Goal: Task Accomplishment & Management: Manage account settings

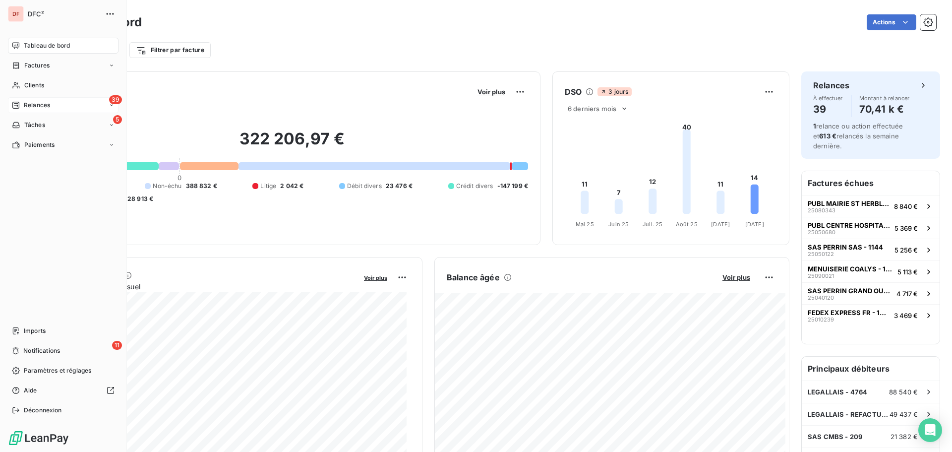
click at [36, 105] on span "Relances" at bounding box center [37, 105] width 26 height 9
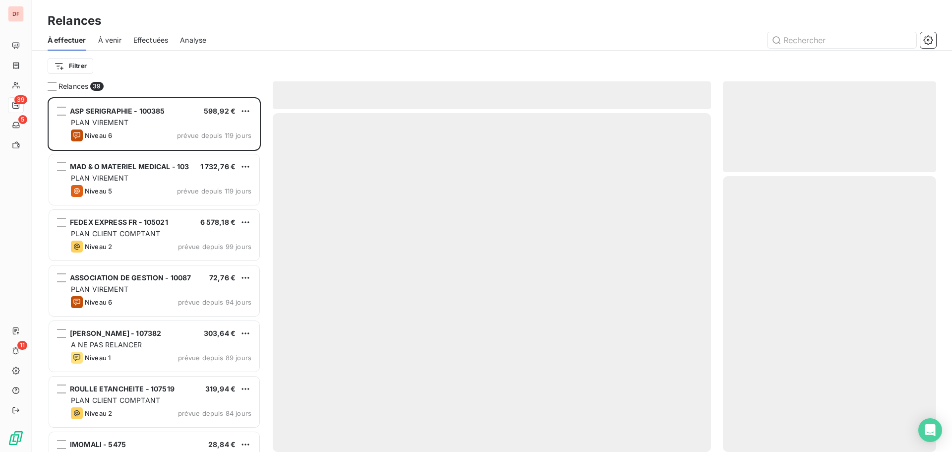
scroll to position [347, 206]
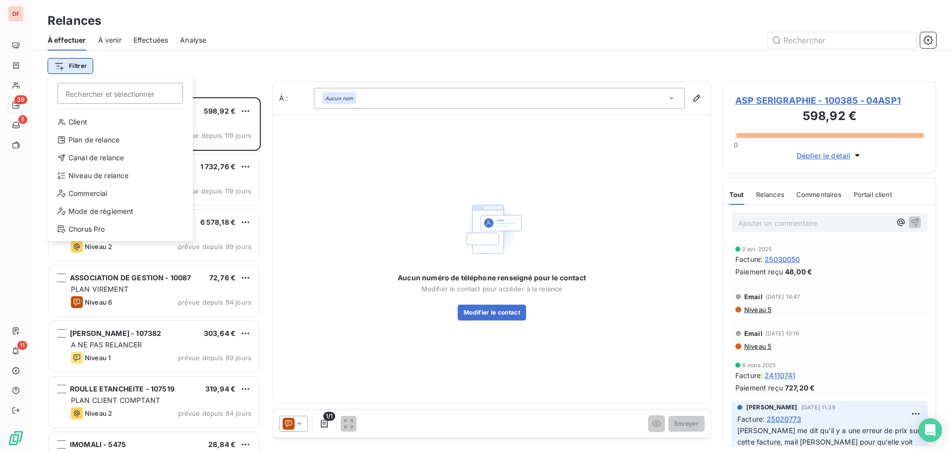
click at [63, 58] on html "DF 39 5 11 Relances À effectuer À venir Effectuées Analyse Filtrer Rechercher e…" at bounding box center [476, 226] width 952 height 452
click at [112, 158] on div "Canal de relance" at bounding box center [120, 158] width 137 height 16
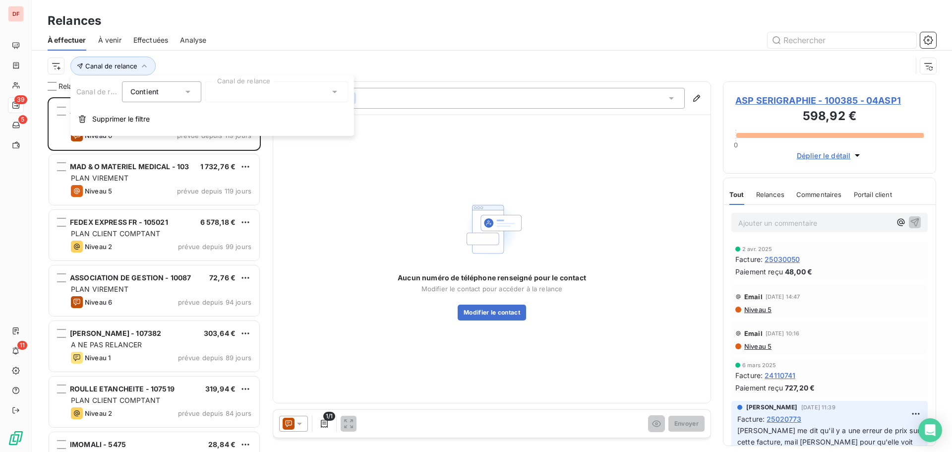
click at [290, 90] on div at bounding box center [276, 91] width 143 height 21
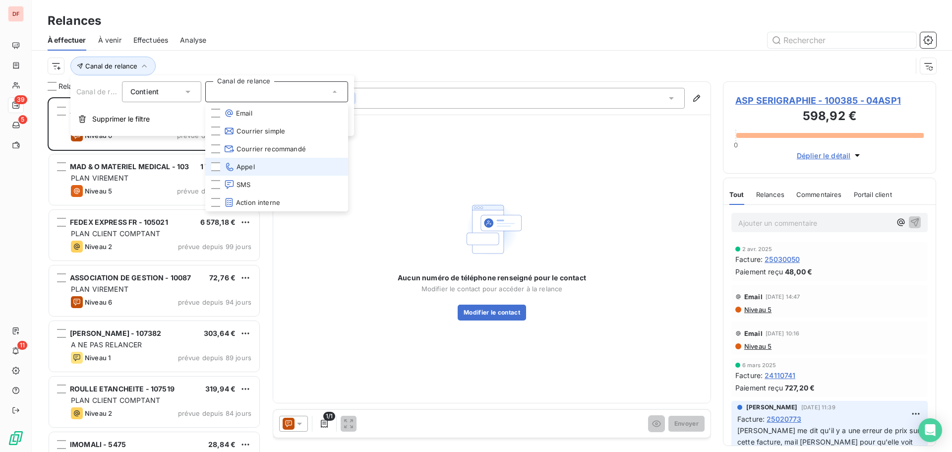
click at [246, 170] on span "Appel" at bounding box center [239, 167] width 31 height 10
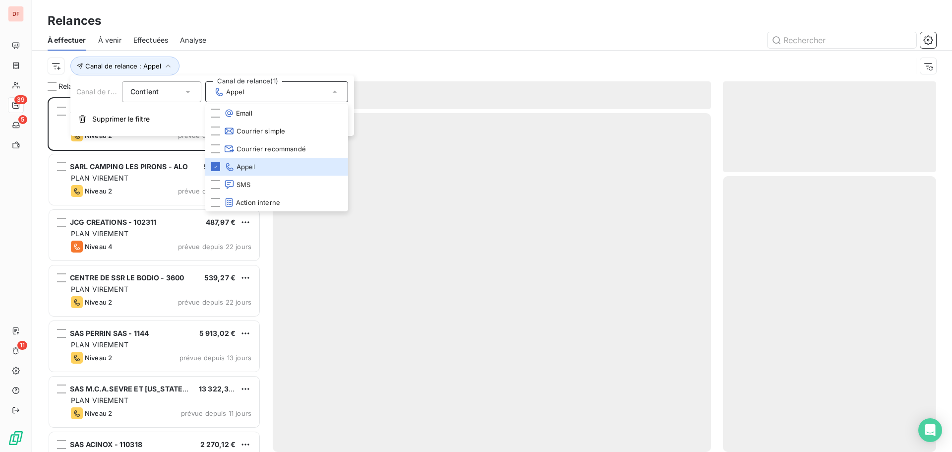
scroll to position [347, 206]
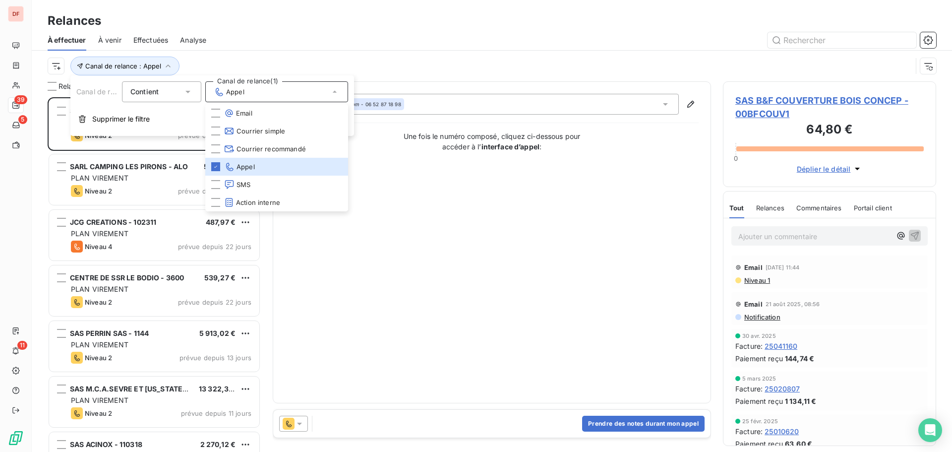
click at [408, 67] on div "Canal de relance : Appel" at bounding box center [480, 66] width 864 height 19
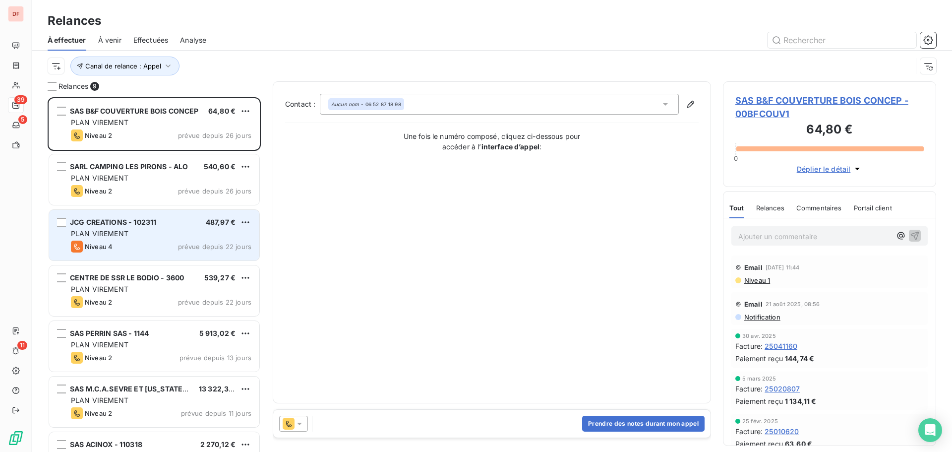
click at [125, 222] on span "JCG CREATIONS - 102311" at bounding box center [113, 222] width 86 height 8
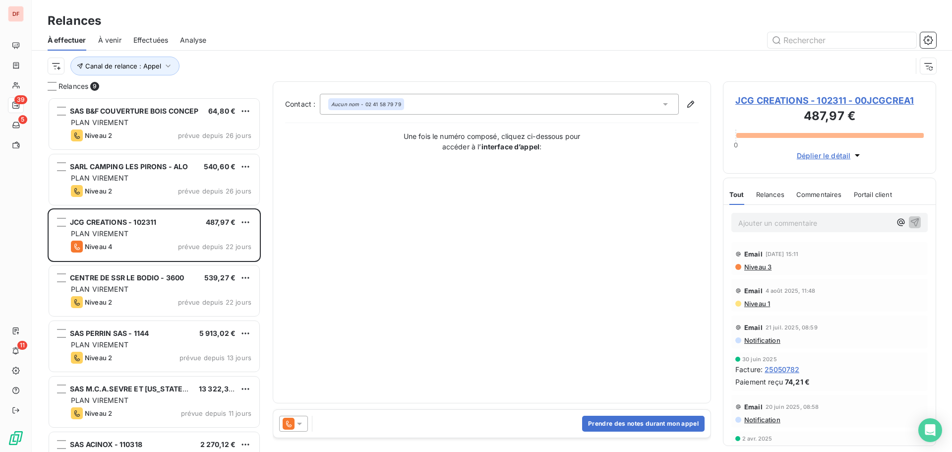
click at [852, 104] on span "JCG CREATIONS - 102311 - 00JCGCREA1" at bounding box center [829, 100] width 188 height 13
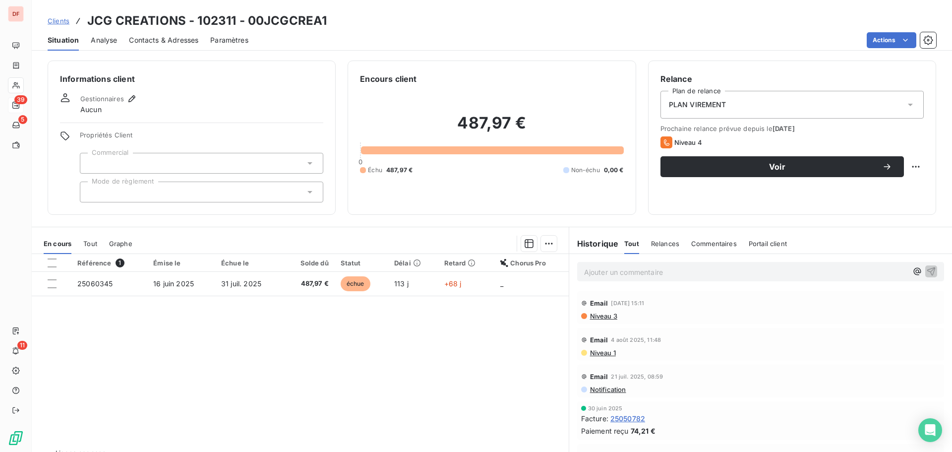
click at [169, 42] on span "Contacts & Adresses" at bounding box center [163, 40] width 69 height 10
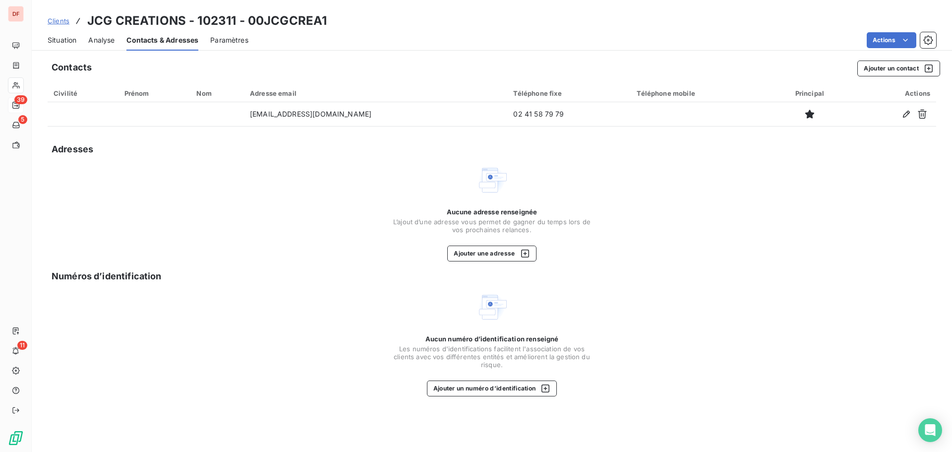
click at [59, 42] on span "Situation" at bounding box center [62, 40] width 29 height 10
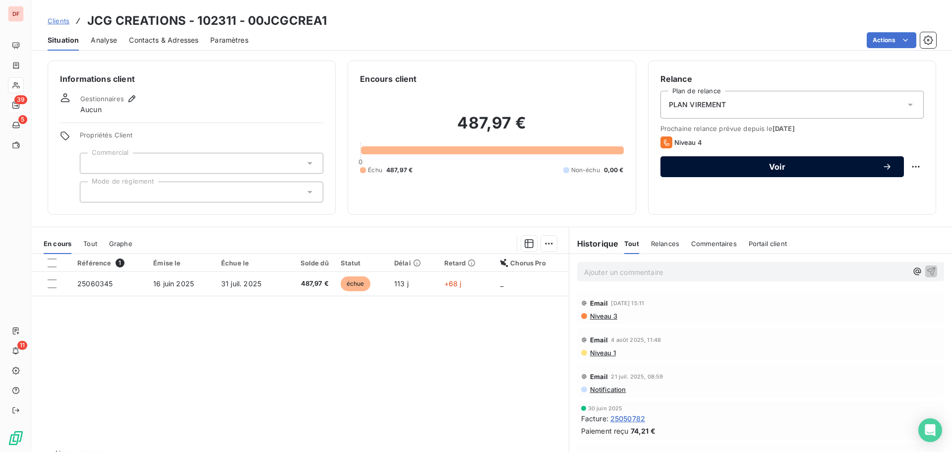
click at [724, 171] on div "Voir" at bounding box center [782, 167] width 220 height 10
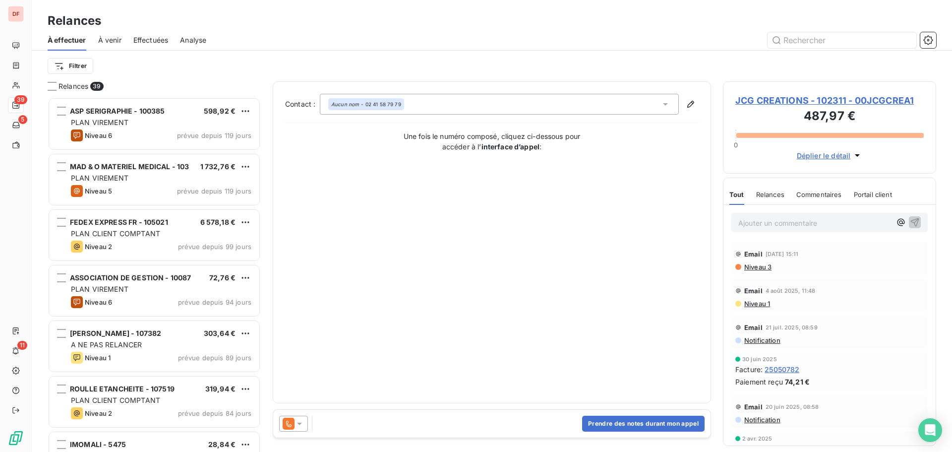
scroll to position [347, 206]
click at [771, 266] on span "Niveau 3" at bounding box center [757, 267] width 28 height 8
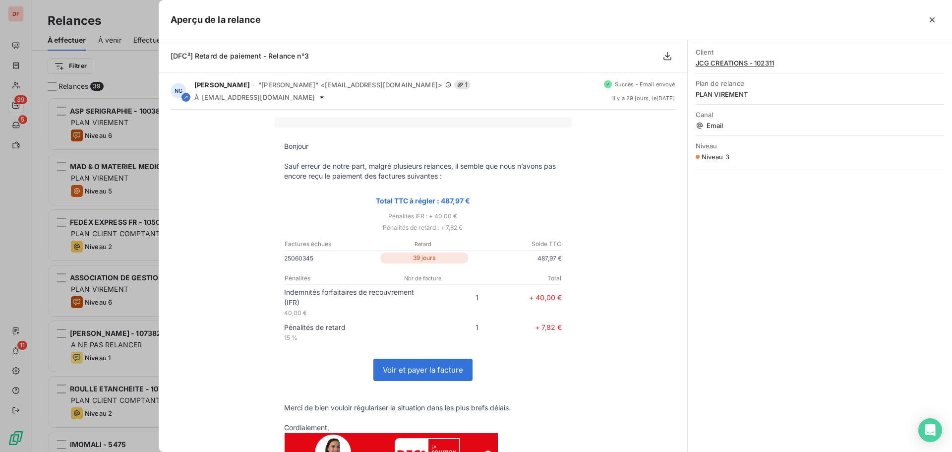
click at [104, 127] on div at bounding box center [476, 226] width 952 height 452
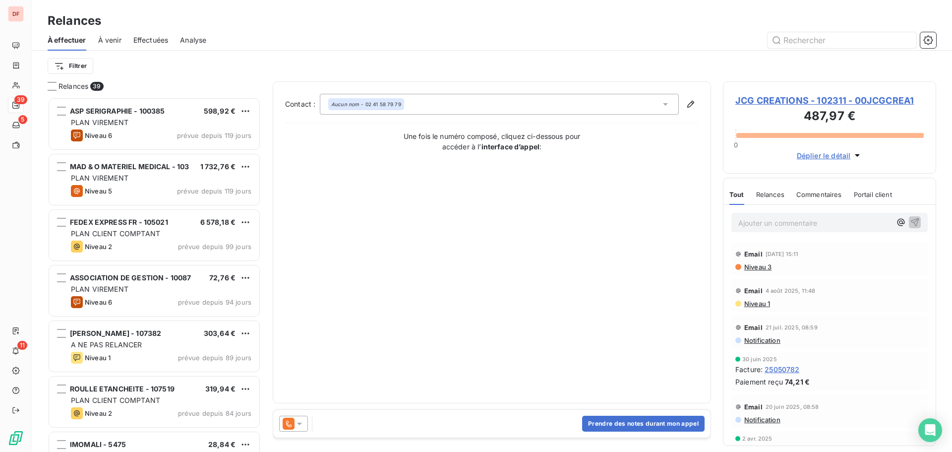
click at [755, 305] on span "Niveau 1" at bounding box center [756, 303] width 27 height 8
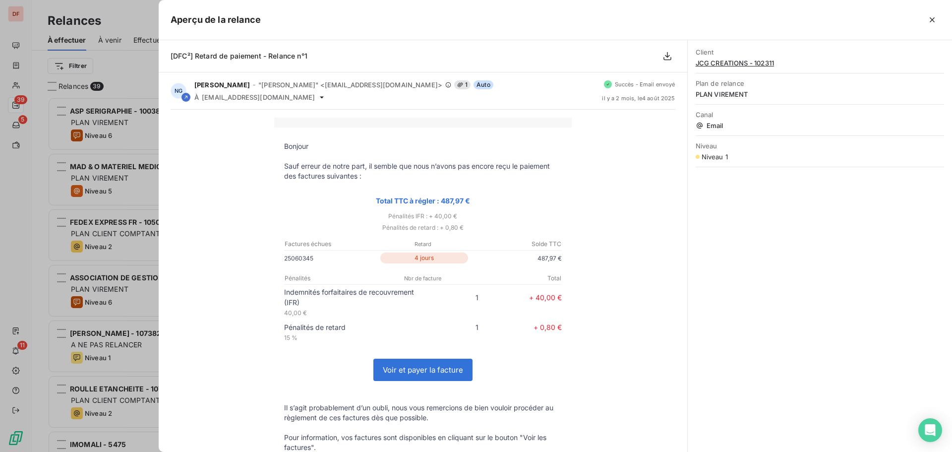
click at [68, 153] on div at bounding box center [476, 226] width 952 height 452
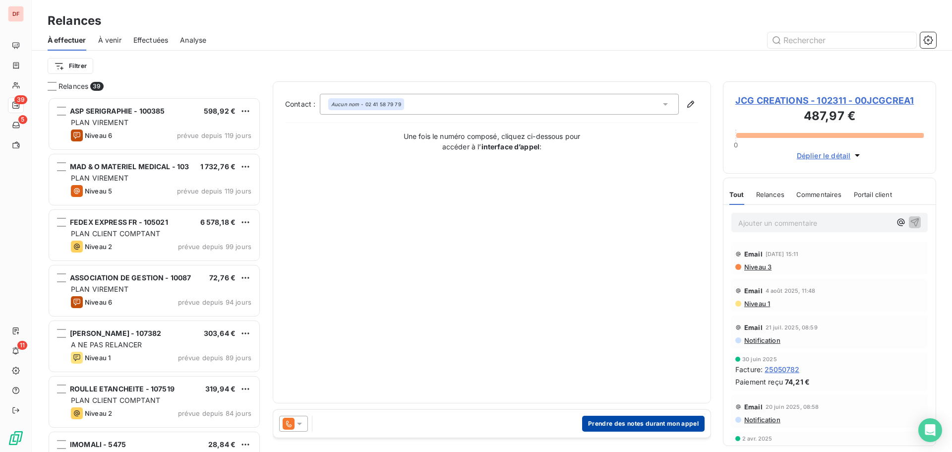
click at [622, 423] on button "Prendre des notes durant mon appel" at bounding box center [643, 423] width 122 height 16
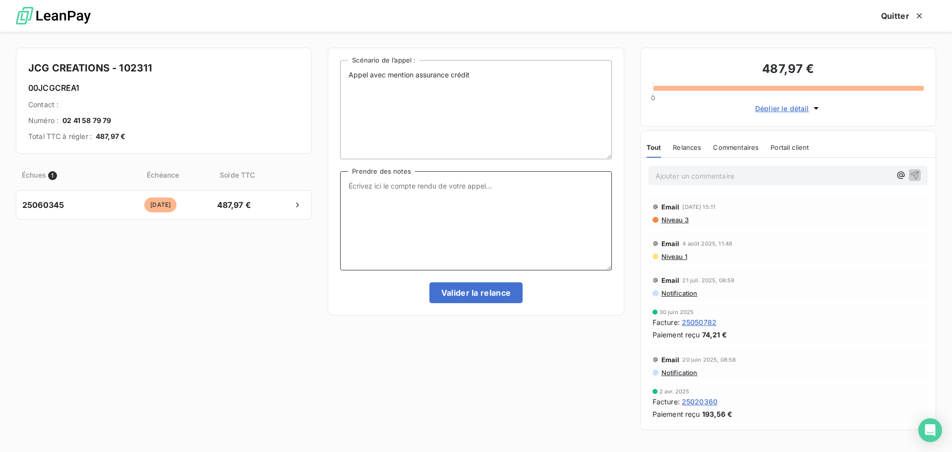
click at [466, 194] on textarea "Prendre des notes" at bounding box center [475, 220] width 271 height 99
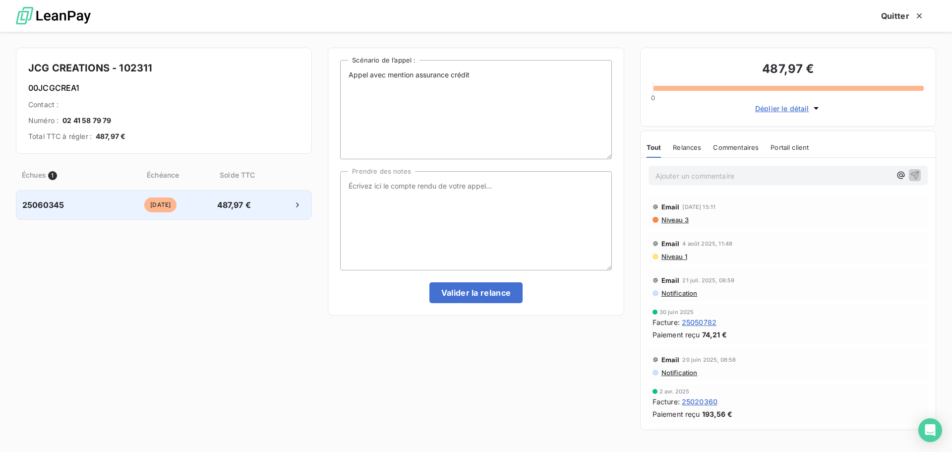
click at [122, 215] on div "25060345 [DATE] 487,97 €" at bounding box center [164, 205] width 296 height 30
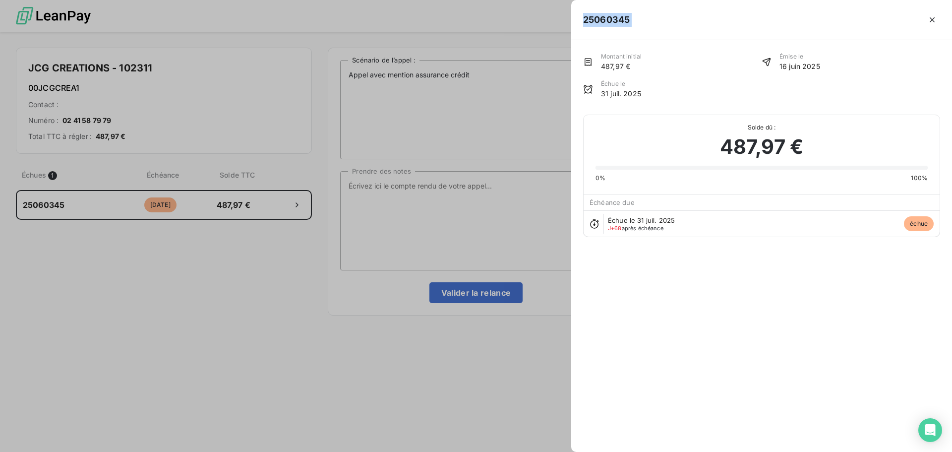
drag, startPoint x: 655, startPoint y: 24, endPoint x: 555, endPoint y: 24, distance: 99.6
click at [555, 451] on div "25060345 Montant initial 487,97 € Émise le [DATE] Échue le [DATE] Solde dû : 48…" at bounding box center [476, 452] width 952 height 0
copy div "25060345"
click at [403, 240] on div at bounding box center [476, 226] width 952 height 452
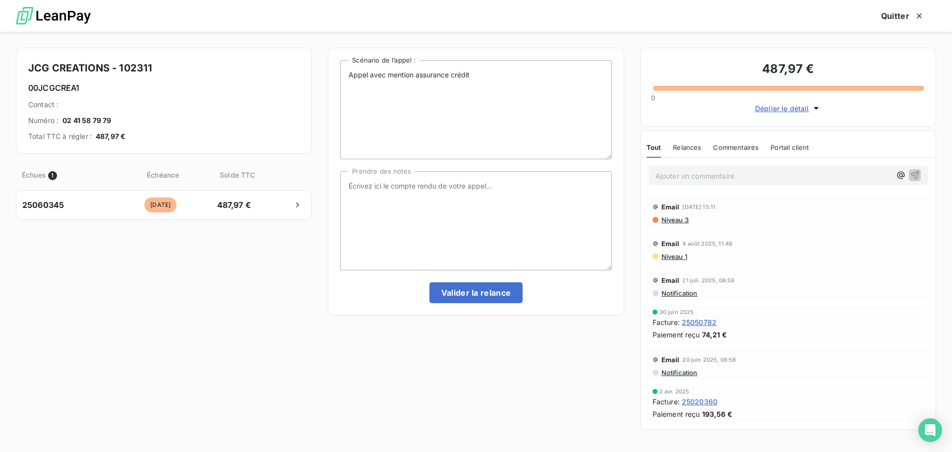
click at [667, 258] on span "Niveau 1" at bounding box center [673, 256] width 27 height 8
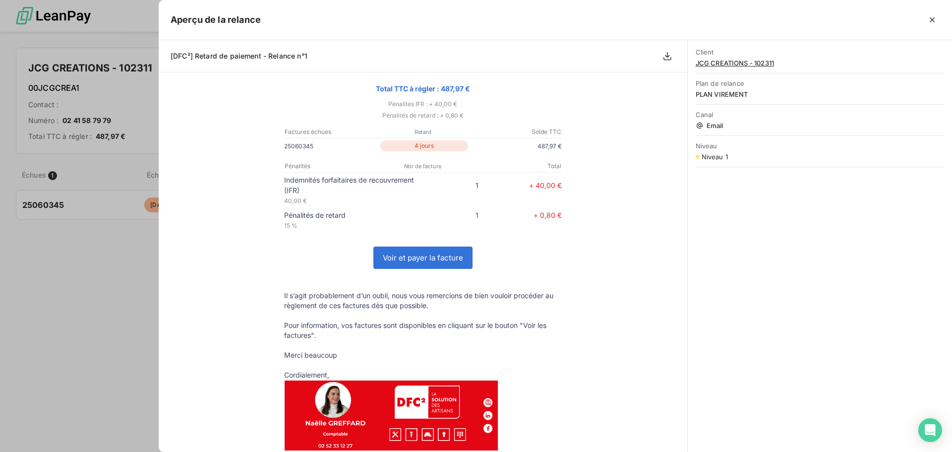
scroll to position [0, 0]
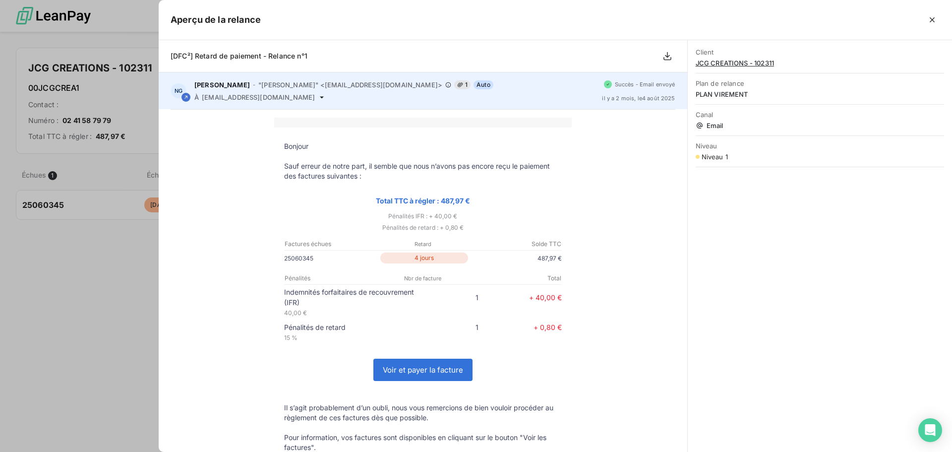
click at [377, 90] on div "[PERSON_NAME] - "[PERSON_NAME]" <[EMAIL_ADDRESS][DOMAIN_NAME]> 1 Auto À [EMAIL_…" at bounding box center [394, 90] width 400 height 21
click at [379, 85] on span ""[PERSON_NAME]" <[EMAIL_ADDRESS][DOMAIN_NAME]>" at bounding box center [350, 85] width 184 height 8
click at [279, 83] on span ""[PERSON_NAME]" <[EMAIL_ADDRESS][DOMAIN_NAME]>" at bounding box center [350, 85] width 184 height 8
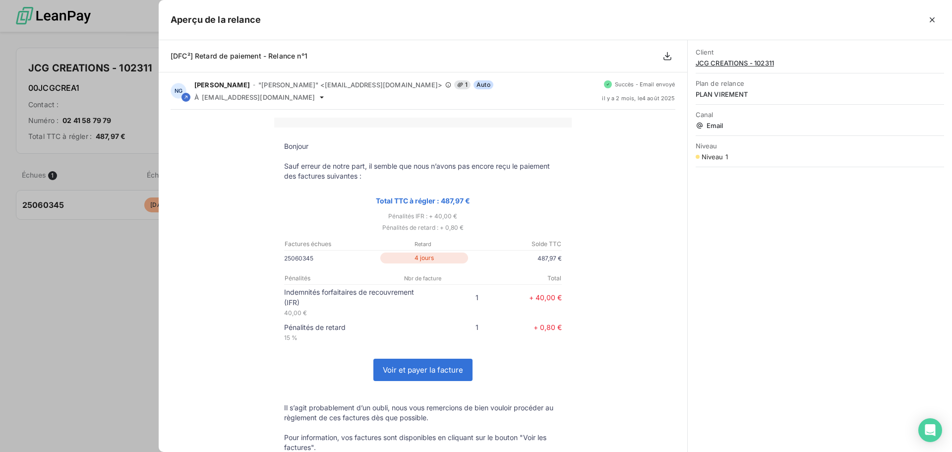
click at [119, 156] on div at bounding box center [476, 226] width 952 height 452
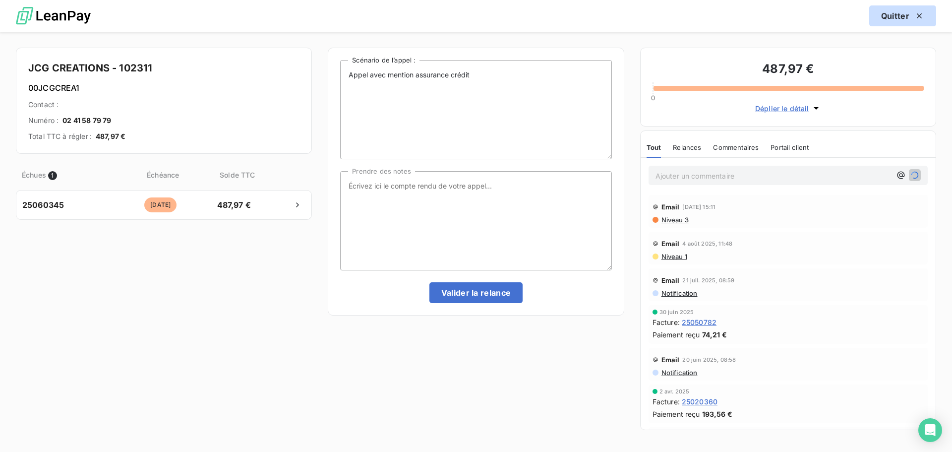
click at [888, 18] on button "Quitter" at bounding box center [902, 15] width 67 height 21
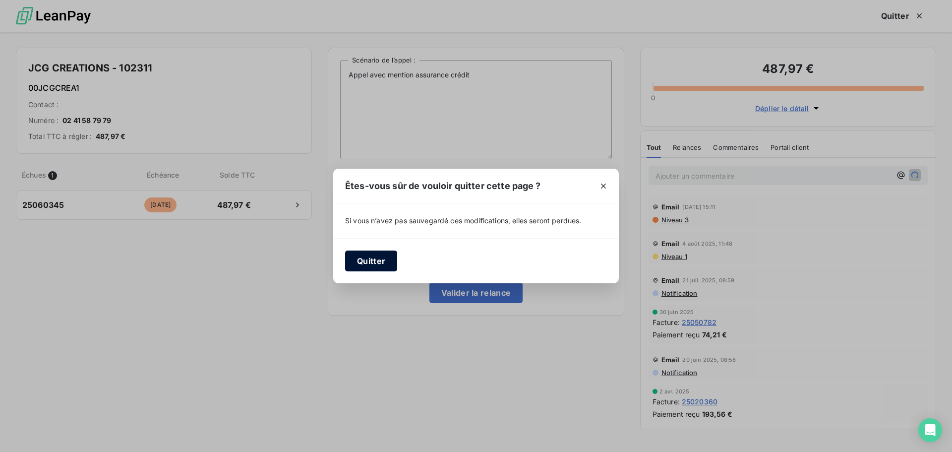
click at [367, 263] on button "Quitter" at bounding box center [371, 260] width 52 height 21
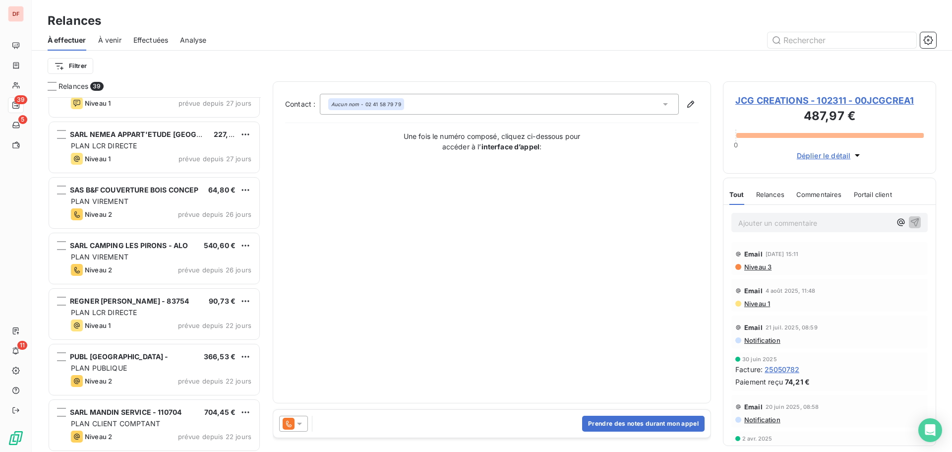
scroll to position [645, 0]
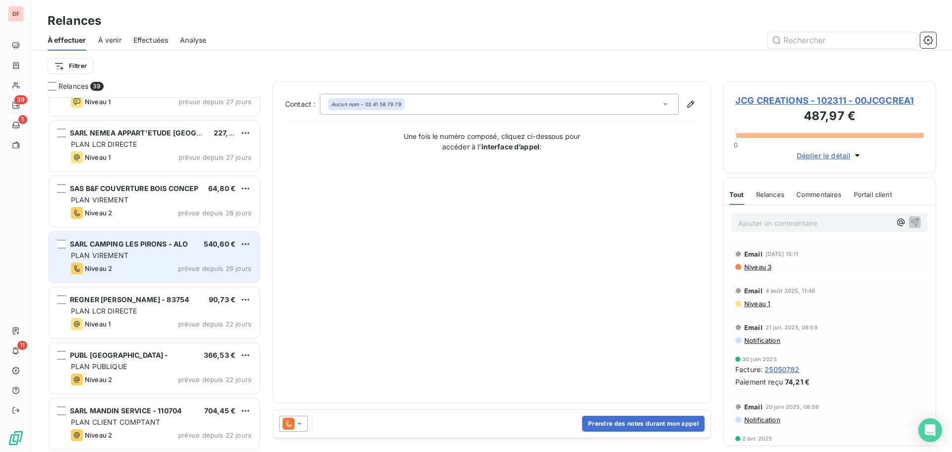
click at [128, 268] on div "Niveau 2 prévue depuis 26 jours" at bounding box center [161, 268] width 180 height 12
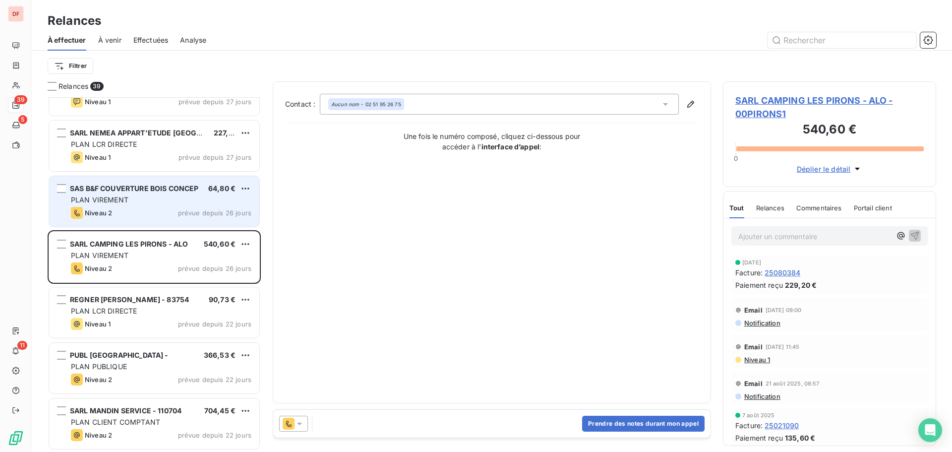
click at [180, 196] on div "PLAN VIREMENT" at bounding box center [161, 200] width 180 height 10
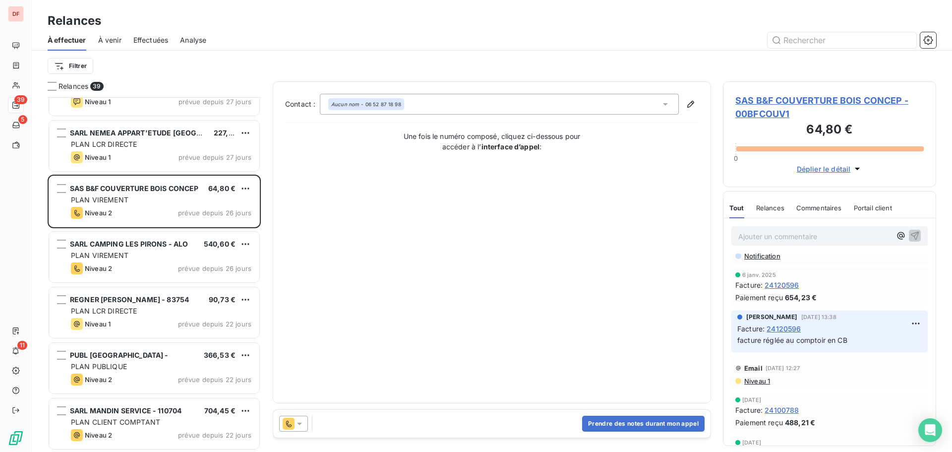
scroll to position [248, 0]
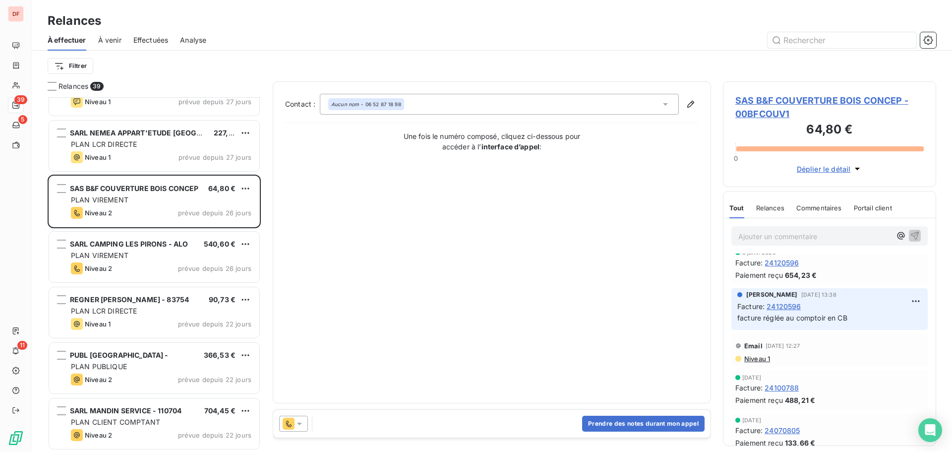
click at [777, 104] on span "SAS B&F COUVERTURE BOIS CONCEP - 00BFCOUV1" at bounding box center [829, 107] width 188 height 27
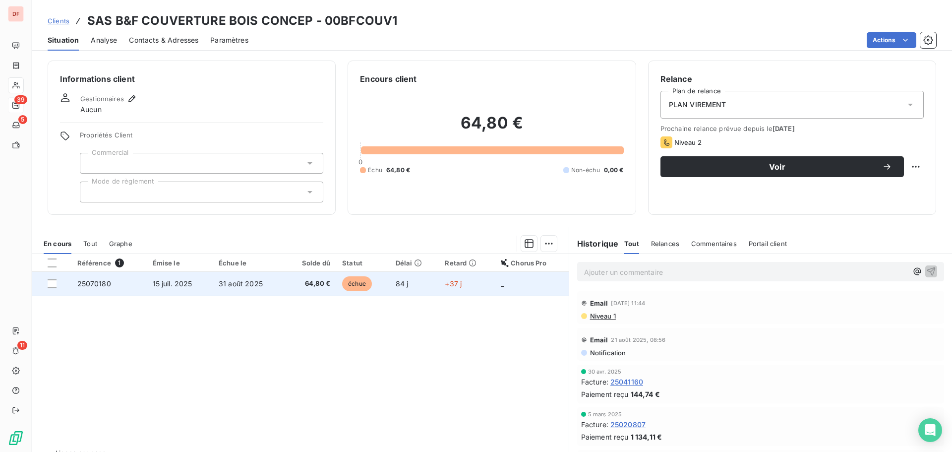
click at [318, 284] on span "64,80 €" at bounding box center [310, 284] width 40 height 10
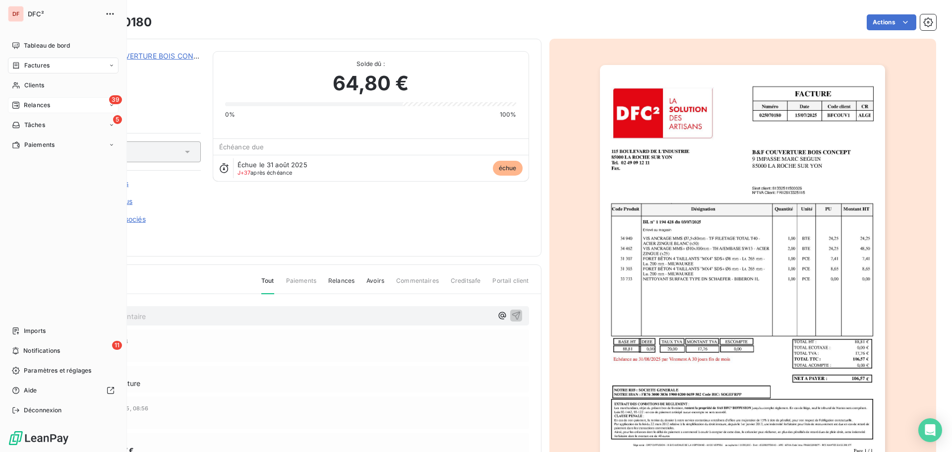
click at [22, 108] on div "Relances" at bounding box center [31, 105] width 38 height 9
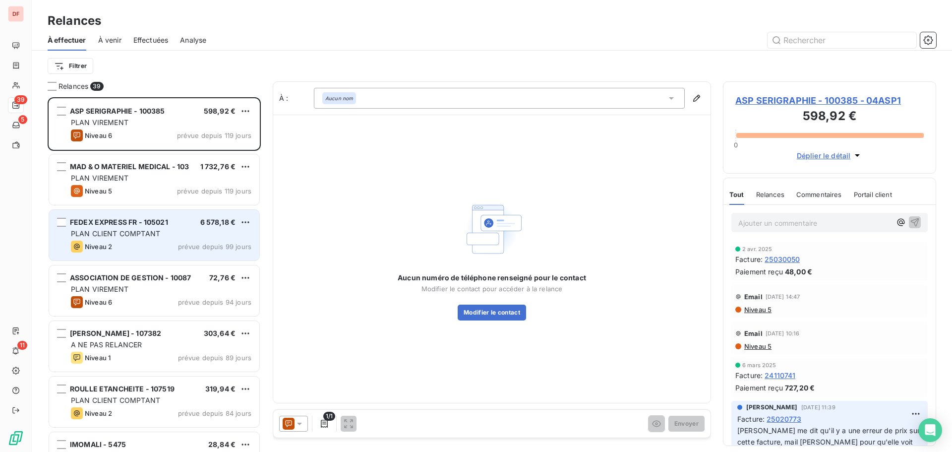
scroll to position [347, 206]
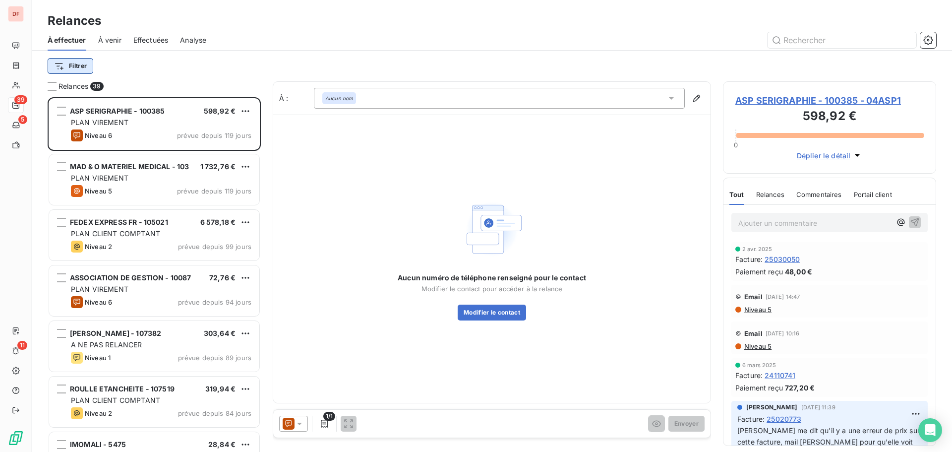
click at [71, 62] on html "DF 39 5 11 Relances À effectuer À venir Effectuées Analyse Filtrer Relances 39 …" at bounding box center [476, 226] width 952 height 452
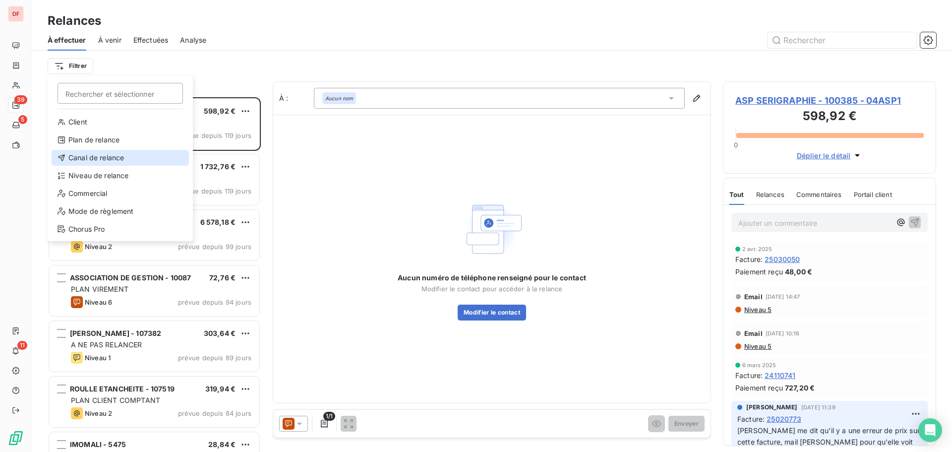
click at [110, 154] on div "Canal de relance" at bounding box center [120, 158] width 137 height 16
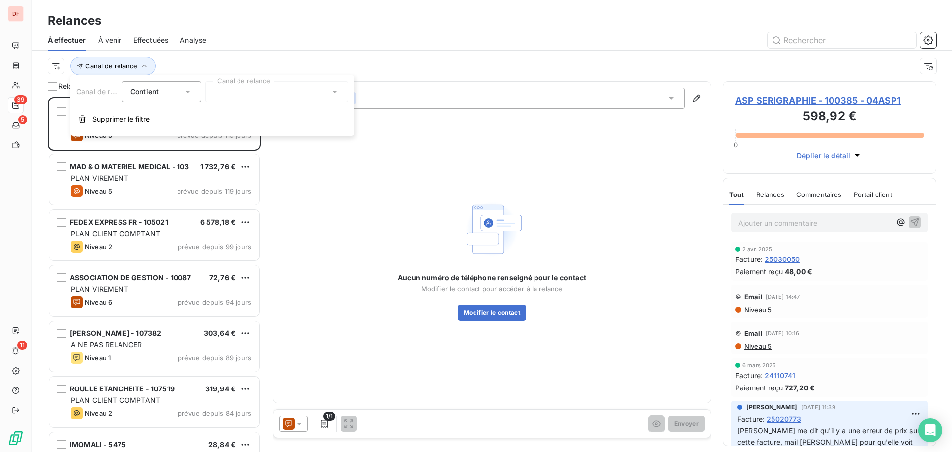
click at [305, 95] on div at bounding box center [276, 91] width 143 height 21
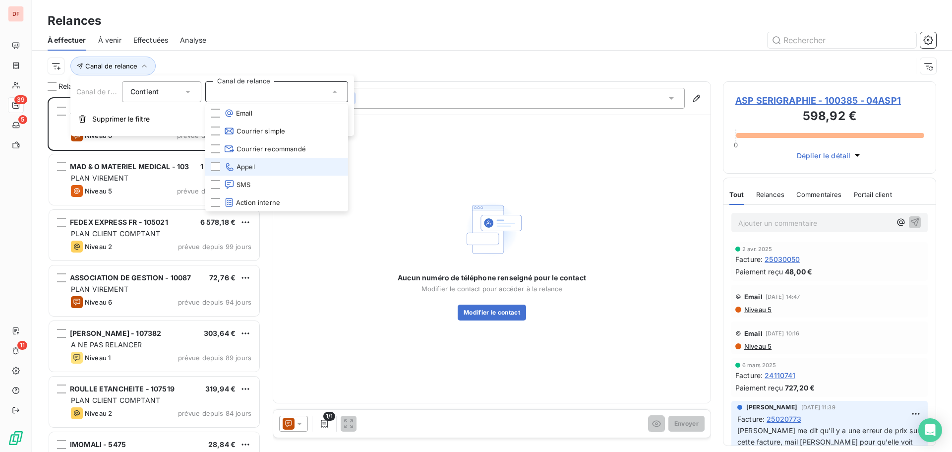
click at [249, 172] on li "Appel" at bounding box center [276, 167] width 143 height 18
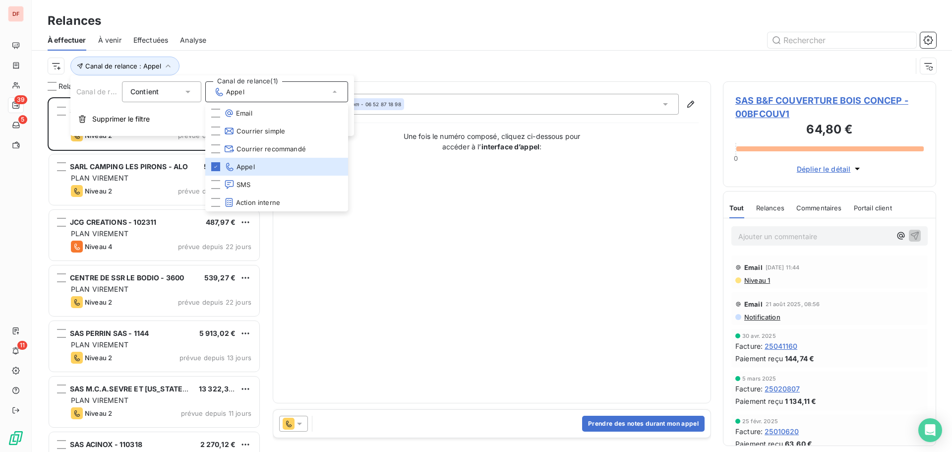
click at [429, 55] on div "Canal de relance : Appel" at bounding box center [492, 66] width 888 height 31
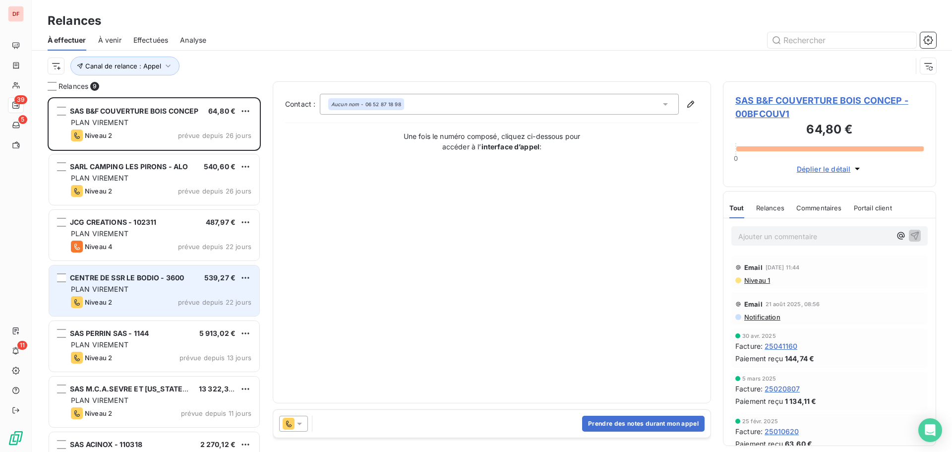
click at [150, 301] on div "Niveau 2 prévue depuis 22 jours" at bounding box center [161, 302] width 180 height 12
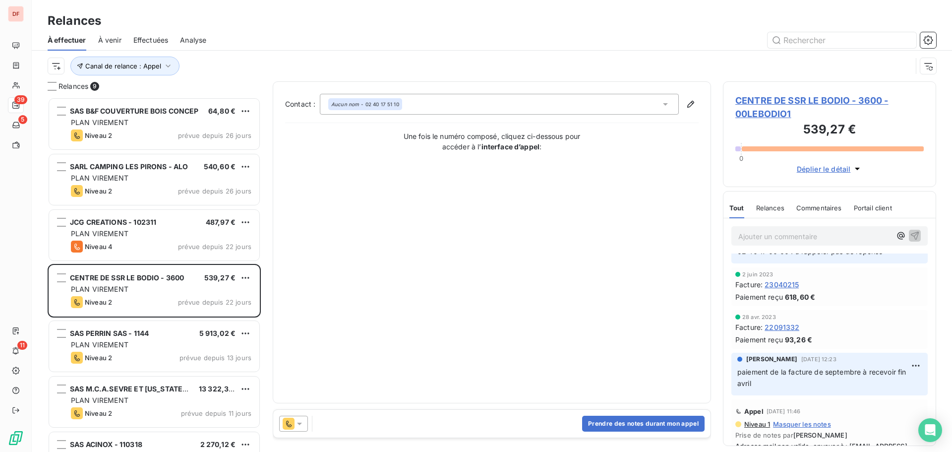
scroll to position [644, 0]
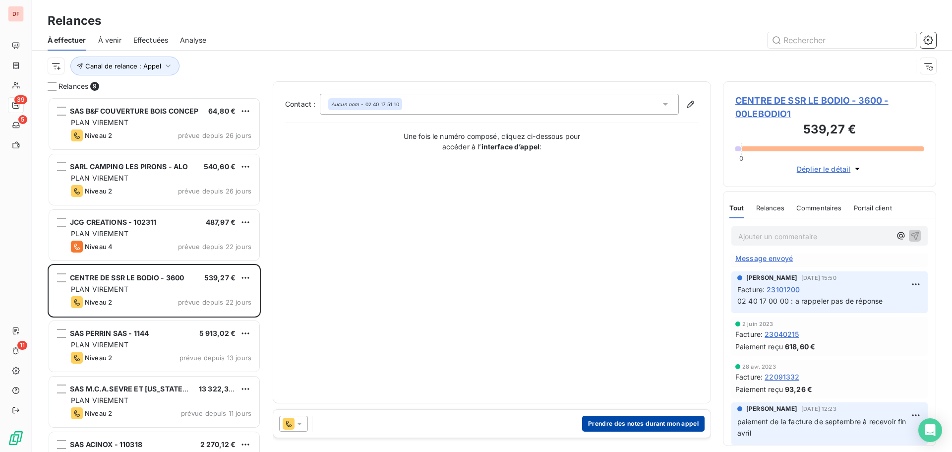
click at [651, 423] on button "Prendre des notes durant mon appel" at bounding box center [643, 423] width 122 height 16
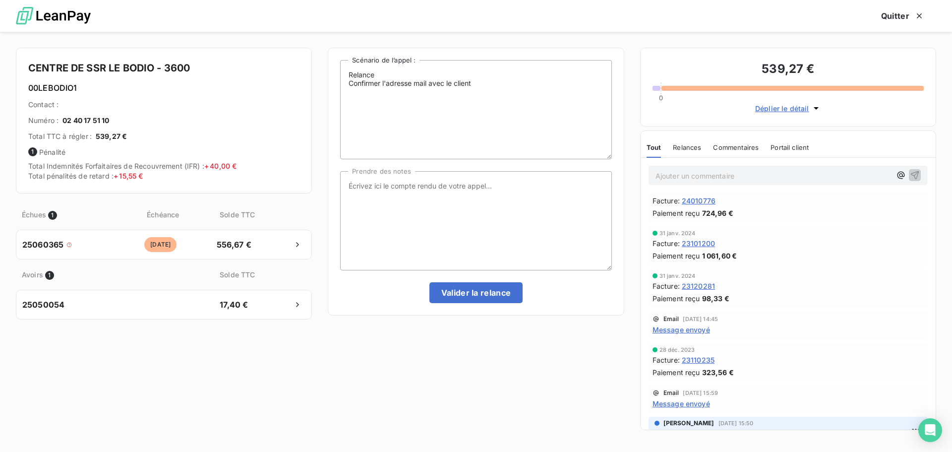
scroll to position [458, 0]
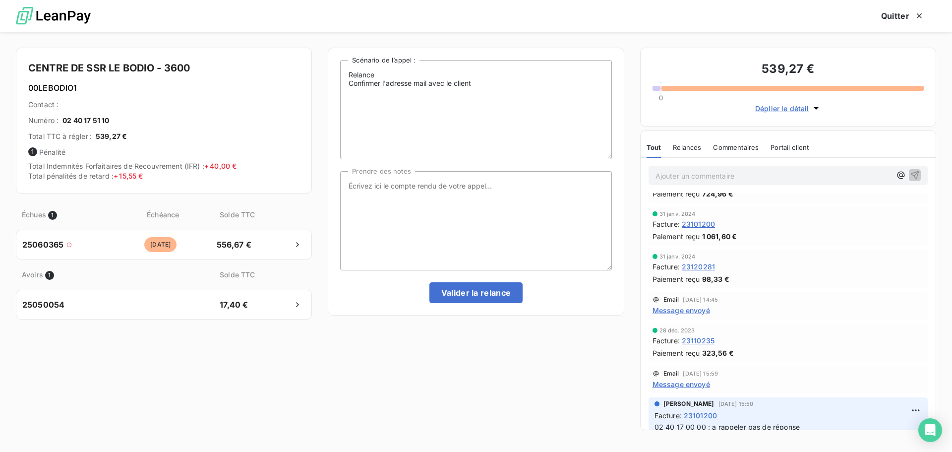
click at [695, 306] on span "Message envoyé" at bounding box center [681, 310] width 58 height 10
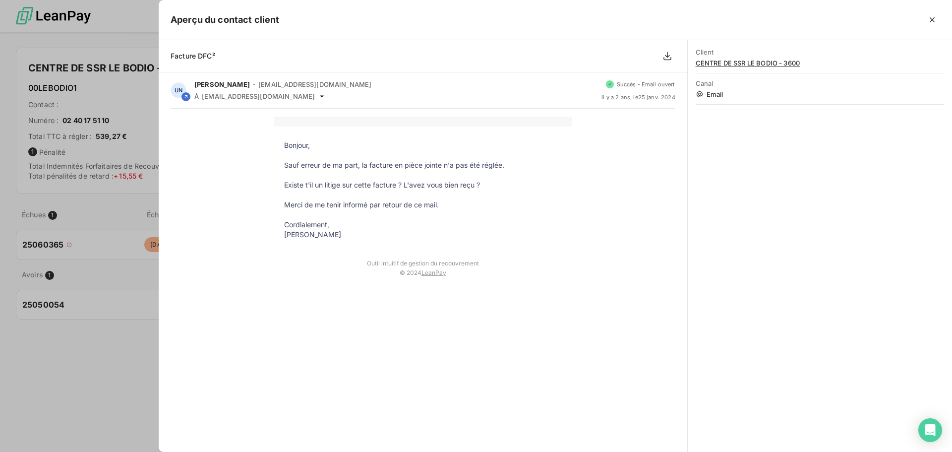
click at [109, 97] on div at bounding box center [476, 226] width 952 height 452
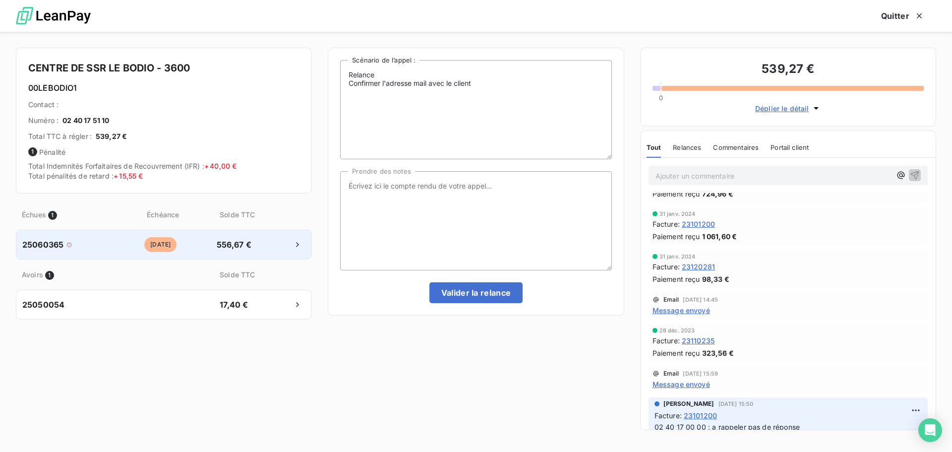
click at [132, 235] on div "25060365 [DATE] 556,67 €" at bounding box center [164, 245] width 296 height 30
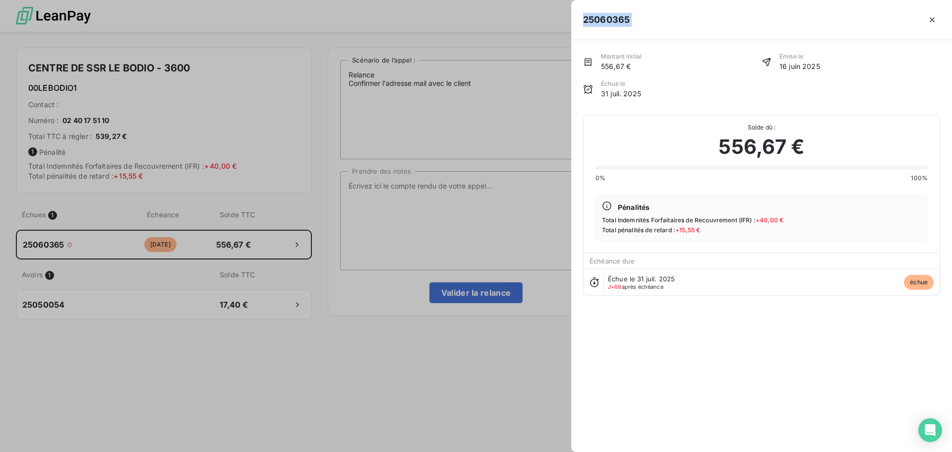
drag, startPoint x: 641, startPoint y: 23, endPoint x: 538, endPoint y: 22, distance: 103.1
click at [538, 451] on div "25060365 Montant initial 556,67 € Émise le [DATE] Échue le [DATE] Solde dû : 55…" at bounding box center [476, 452] width 952 height 0
copy div "25060365"
click at [417, 186] on div at bounding box center [476, 226] width 952 height 452
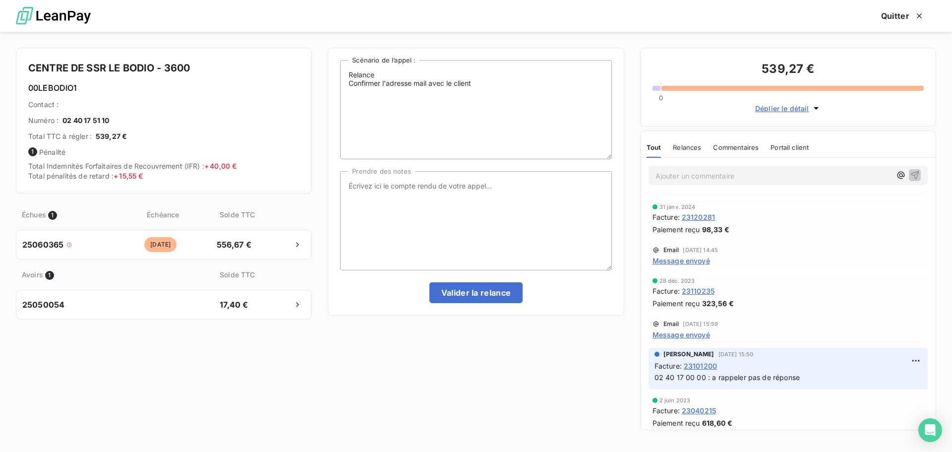
click at [743, 179] on p "Ajouter un commentaire ﻿" at bounding box center [772, 176] width 235 height 12
click at [496, 178] on textarea "Prendre des notes" at bounding box center [475, 220] width 271 height 99
type textarea "regle au 31/08 / étai resté dans le compte 471"
click at [455, 308] on div "Relance Confirmer l'adresse mail avec le client Scénario de l’appel : regle au …" at bounding box center [476, 182] width 296 height 268
click at [456, 298] on button "Valider la relance" at bounding box center [476, 292] width 94 height 21
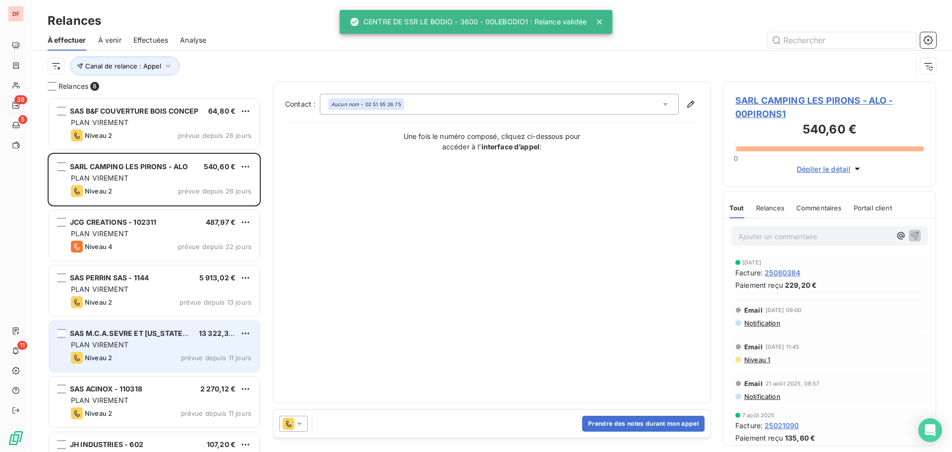
click at [167, 320] on div "SAS M.C.A.SEVRE ET [US_STATE] SARL 13 322,36 € PLAN VIREMENT Niveau 2 prévue de…" at bounding box center [154, 346] width 211 height 52
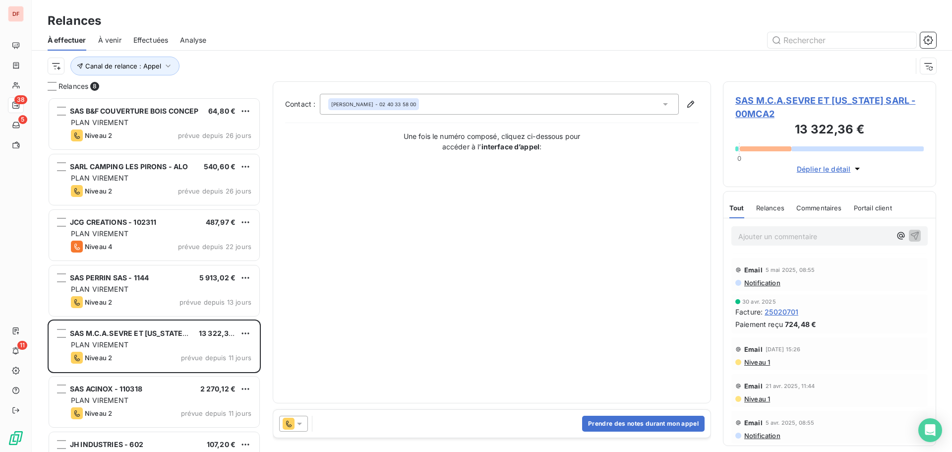
scroll to position [694, 0]
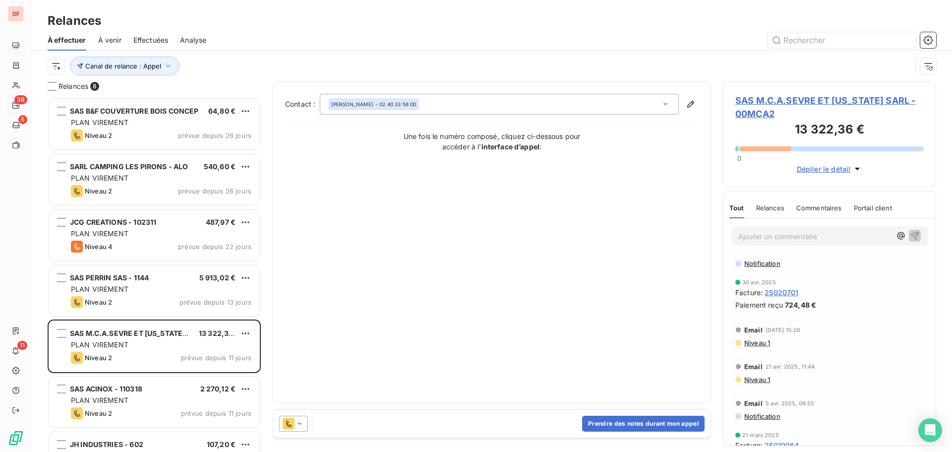
click at [774, 110] on span "SAS M.C.A.SEVRE ET [US_STATE] SARL - 00MCA2" at bounding box center [829, 107] width 188 height 27
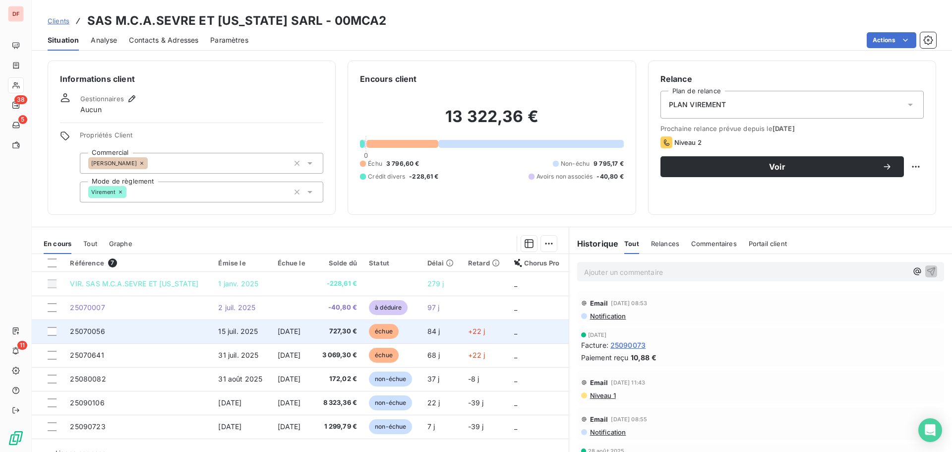
click at [307, 331] on td "[DATE]" at bounding box center [293, 331] width 42 height 24
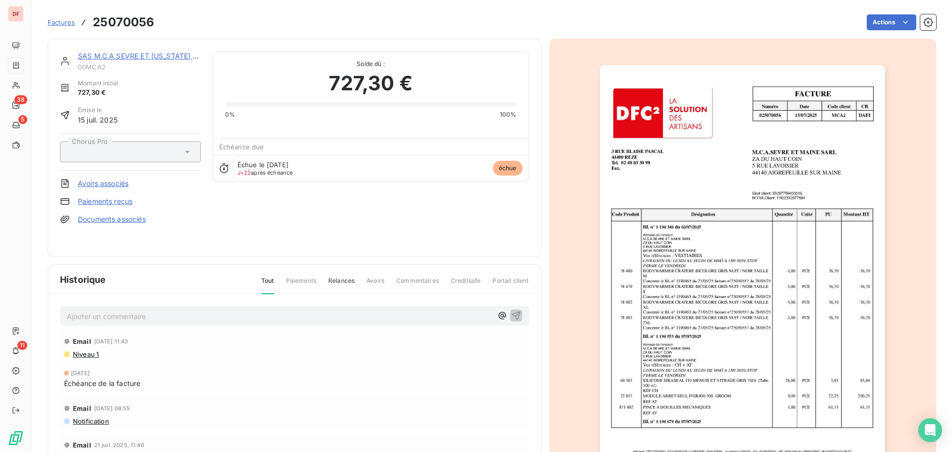
click at [790, 331] on img "button" at bounding box center [742, 267] width 285 height 404
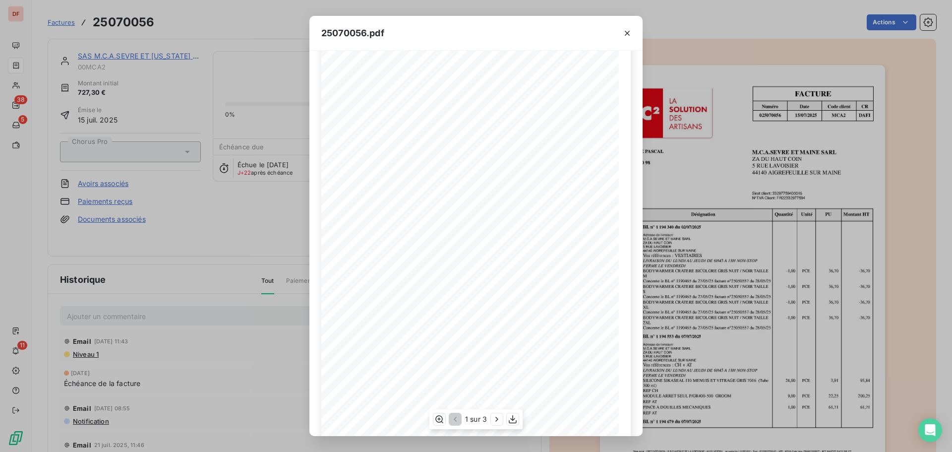
scroll to position [59, 0]
click at [493, 416] on icon "button" at bounding box center [497, 419] width 10 height 10
click at [180, 224] on div "25070056.pdf FACTURE Numéro Date Code client CR 025070056 [DATE] MCA 2 DAFI M.C…" at bounding box center [476, 226] width 952 height 452
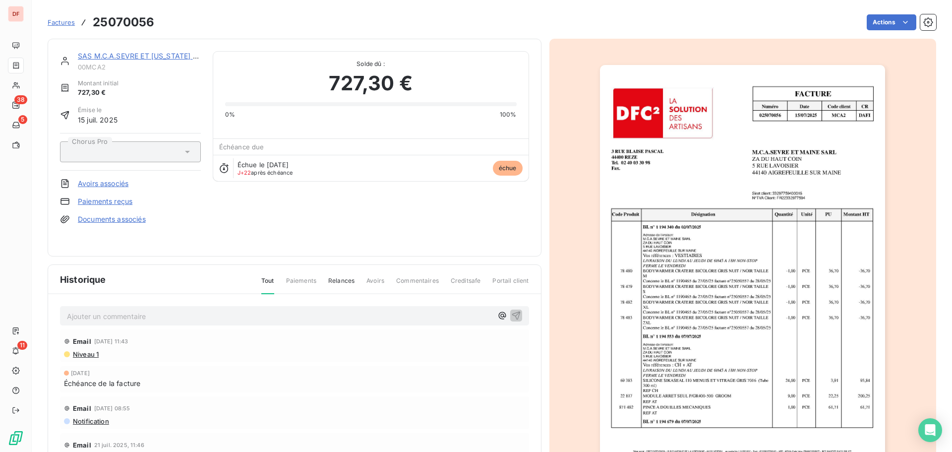
click at [159, 49] on div "SAS M.C.A.SEVRE ET [US_STATE] SARL 00MCA2 Montant initial 727,30 € Émise le [DA…" at bounding box center [295, 148] width 494 height 218
click at [157, 52] on link "SAS M.C.A.SEVRE ET [US_STATE] SARL" at bounding box center [144, 56] width 133 height 8
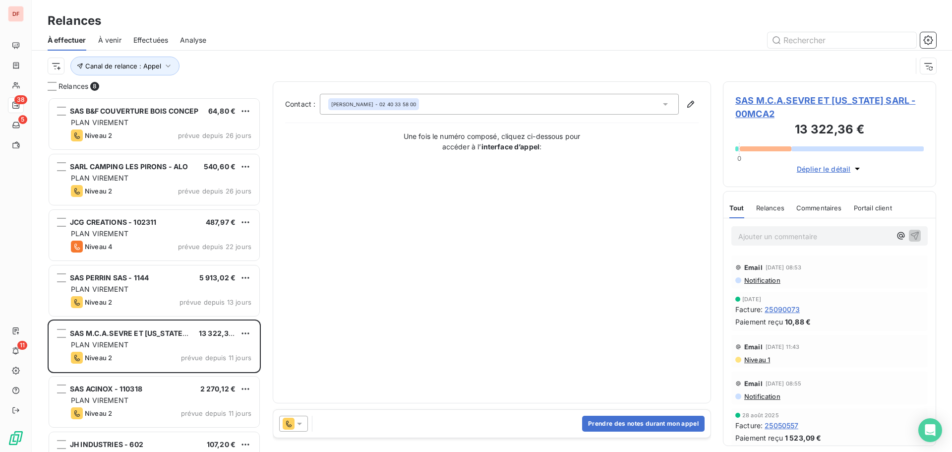
scroll to position [347, 206]
click at [650, 418] on button "Prendre des notes durant mon appel" at bounding box center [643, 423] width 122 height 16
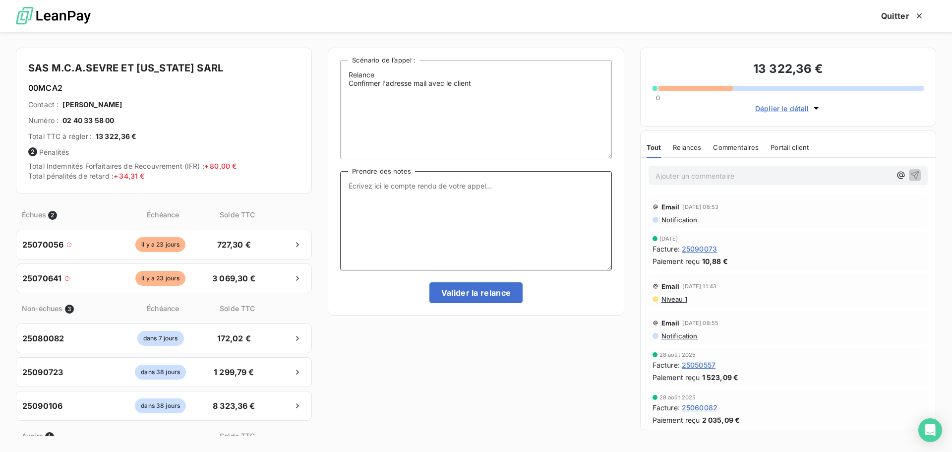
click at [463, 230] on textarea "Prendre des notes" at bounding box center [475, 220] width 271 height 99
drag, startPoint x: 773, startPoint y: 182, endPoint x: 777, endPoint y: 176, distance: 7.1
click at [773, 182] on div "Ajouter un commentaire ﻿" at bounding box center [787, 175] width 279 height 19
click at [777, 176] on p "Ajouter un commentaire ﻿" at bounding box center [772, 176] width 235 height 12
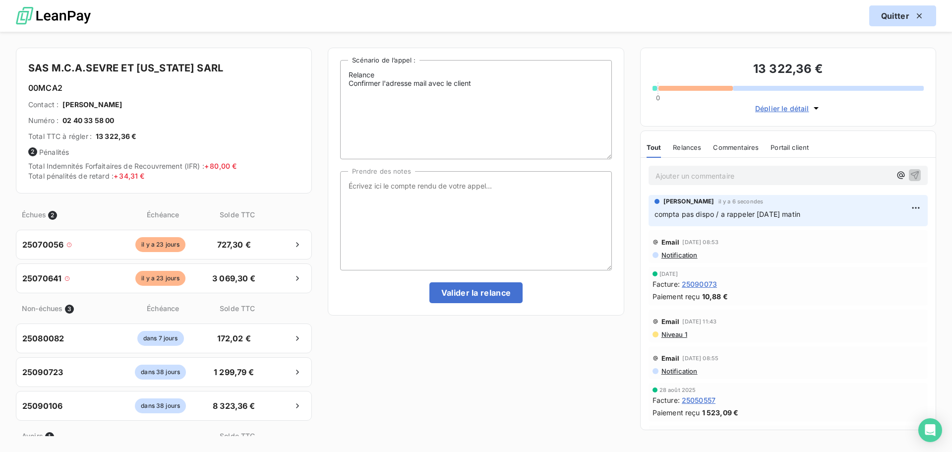
click at [893, 23] on button "Quitter" at bounding box center [902, 15] width 67 height 21
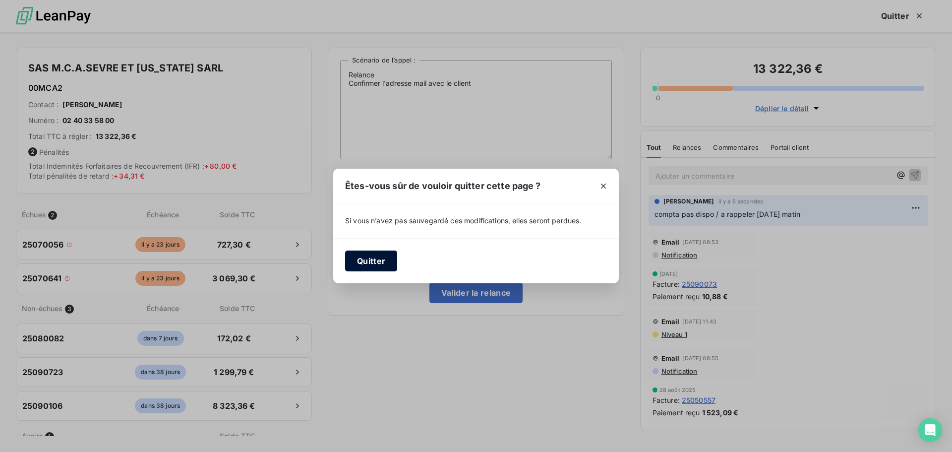
click at [348, 255] on button "Quitter" at bounding box center [371, 260] width 52 height 21
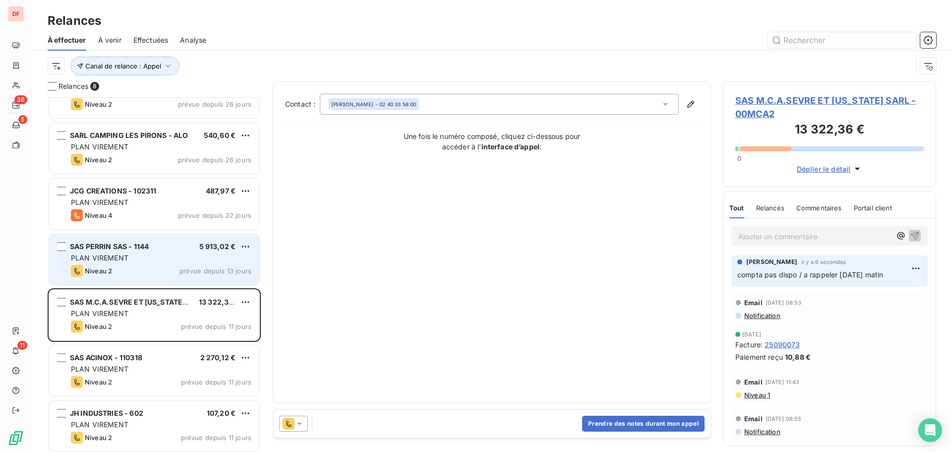
scroll to position [90, 0]
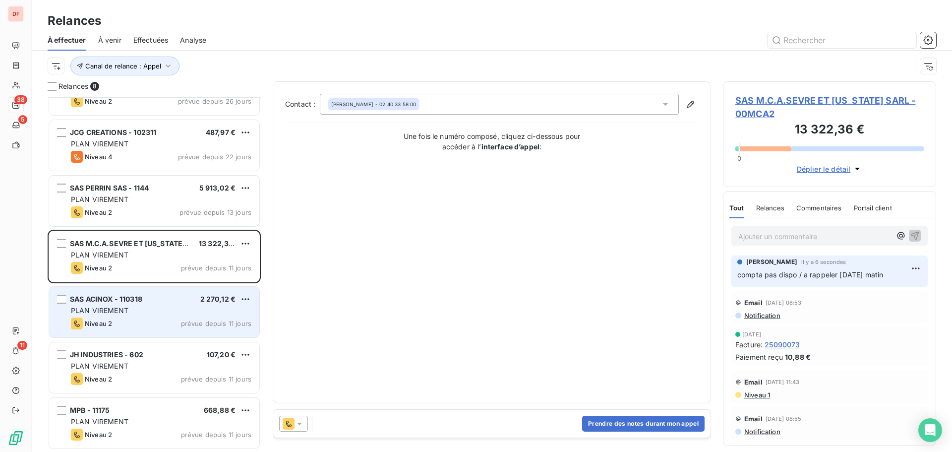
click at [152, 316] on div "SAS ACINOX - 110318 2 270,12 € PLAN VIREMENT Niveau 2 prévue depuis 11 jours" at bounding box center [154, 312] width 210 height 51
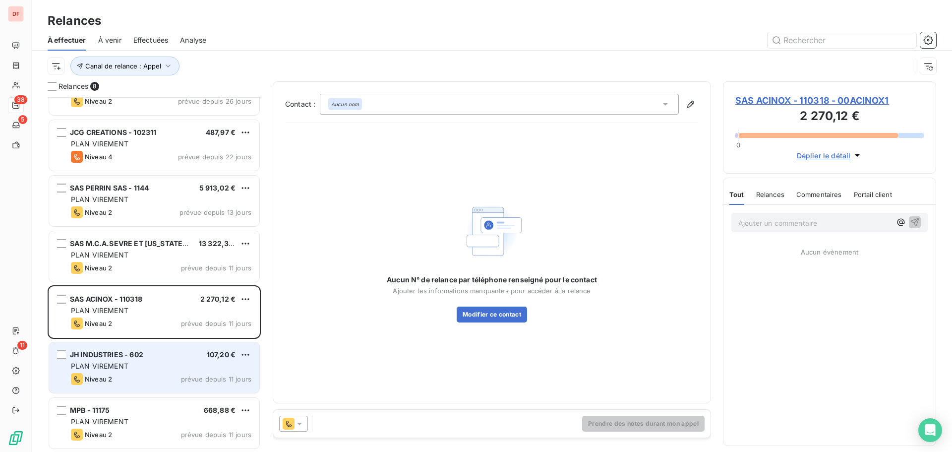
click at [155, 375] on div "Niveau 2 prévue depuis 11 jours" at bounding box center [161, 379] width 180 height 12
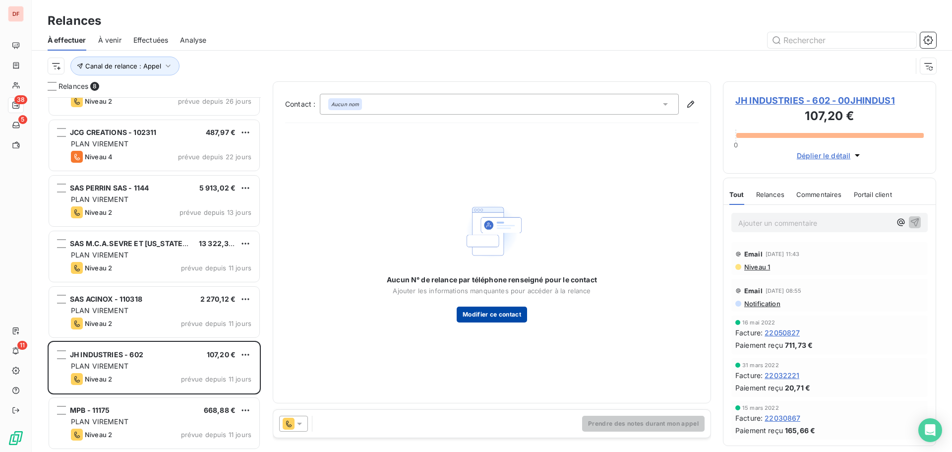
click at [505, 321] on button "Modifier ce contact" at bounding box center [492, 314] width 70 height 16
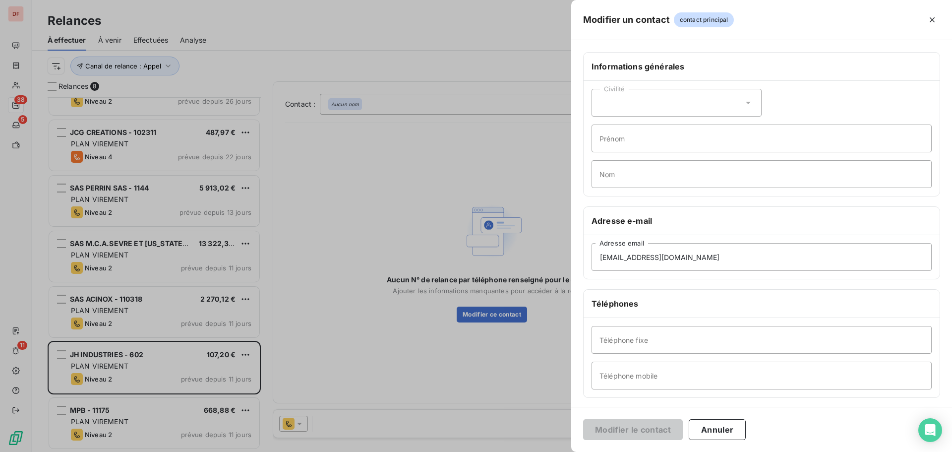
scroll to position [86, 0]
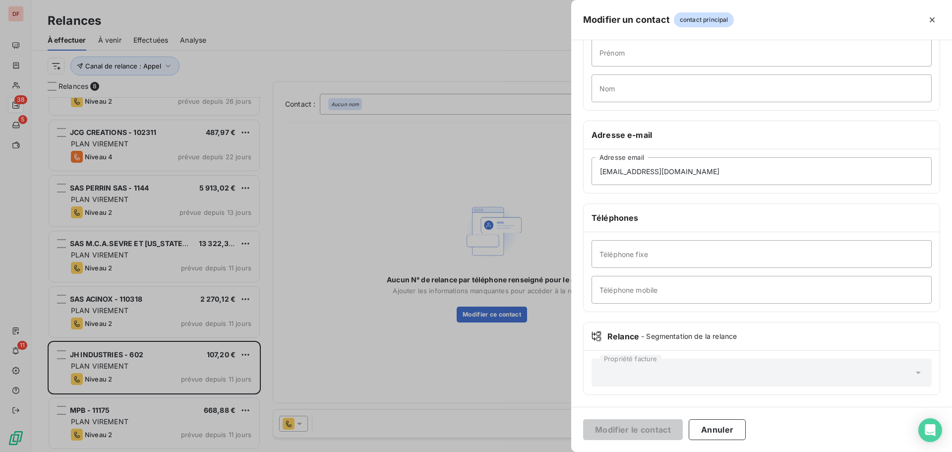
click at [482, 273] on div at bounding box center [476, 226] width 952 height 452
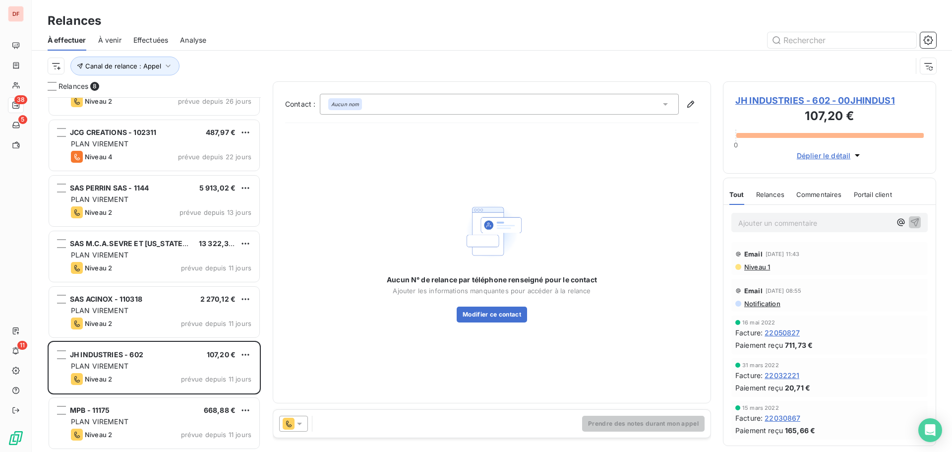
click at [789, 102] on span "JH INDUSTRIES - 602 - 00JHINDUS1" at bounding box center [829, 100] width 188 height 13
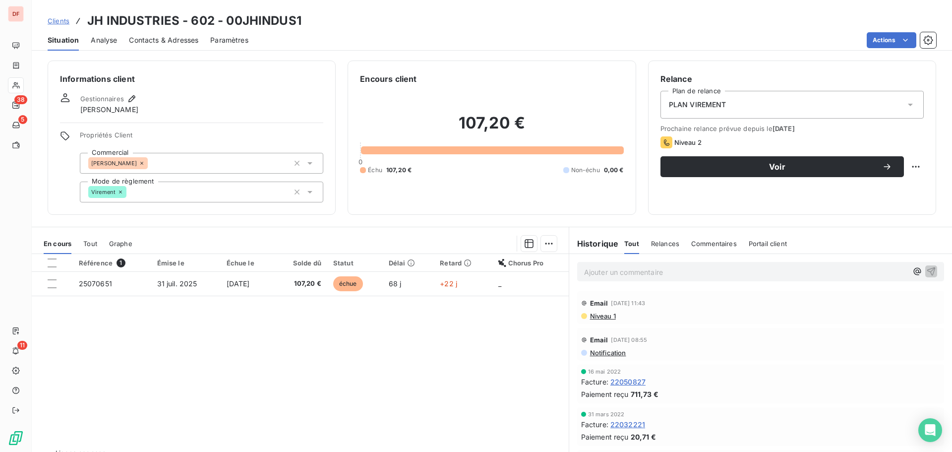
click at [772, 202] on div "Relance Plan de relance PLAN VIREMENT Prochaine relance prévue depuis le [DATE]…" at bounding box center [792, 137] width 288 height 154
click at [173, 46] on div "Contacts & Adresses" at bounding box center [163, 40] width 69 height 21
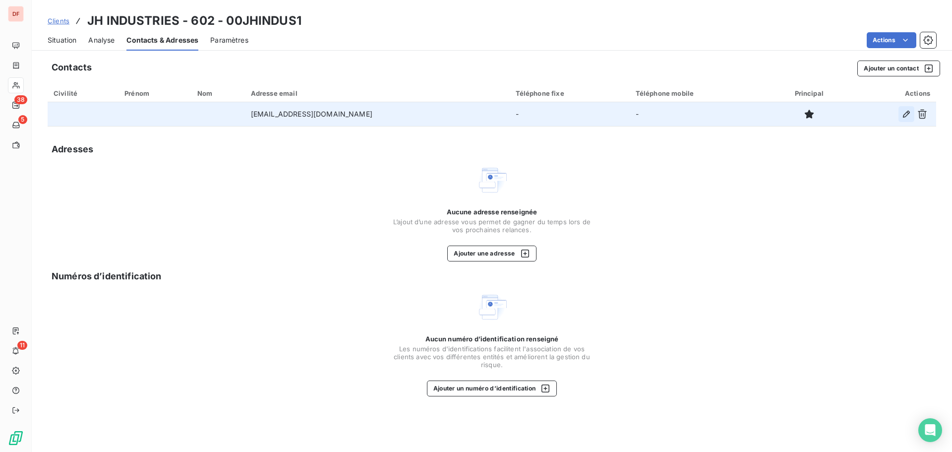
click at [906, 109] on icon "button" at bounding box center [906, 114] width 10 height 10
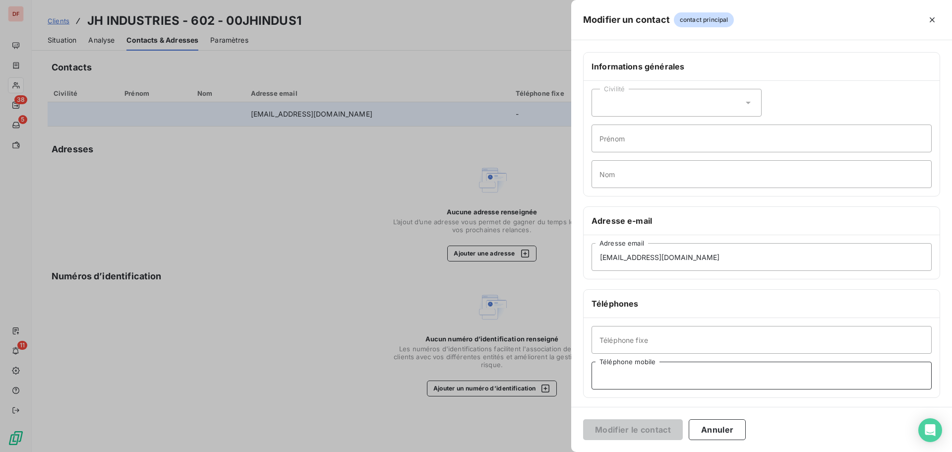
click at [635, 365] on input "Téléphone mobile" at bounding box center [761, 375] width 340 height 28
type input "0675276639"
drag, startPoint x: 666, startPoint y: 373, endPoint x: 436, endPoint y: 367, distance: 230.1
click at [432, 451] on div "Modifier un contact contact principal Informations générales Civilité Prénom No…" at bounding box center [476, 452] width 952 height 0
click at [624, 331] on input "Téléphone fixe" at bounding box center [761, 340] width 340 height 28
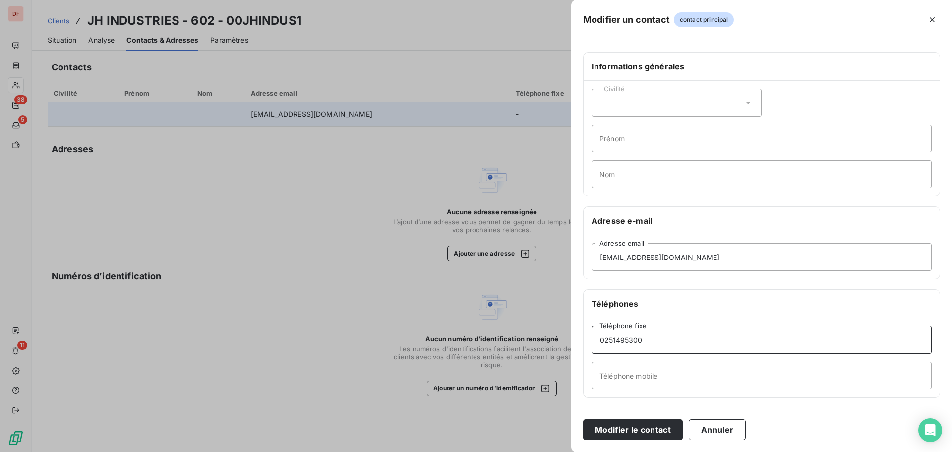
type input "0251495300"
click at [583, 419] on button "Modifier le contact" at bounding box center [633, 429] width 100 height 21
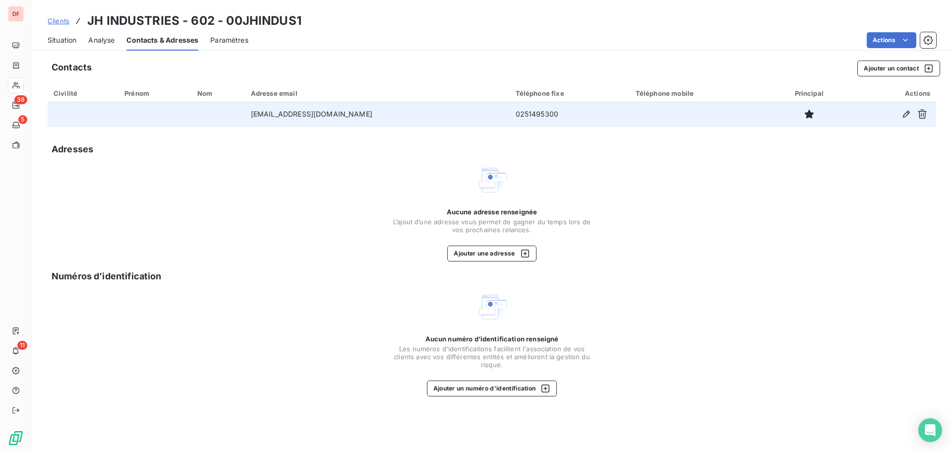
click at [65, 40] on span "Situation" at bounding box center [62, 40] width 29 height 10
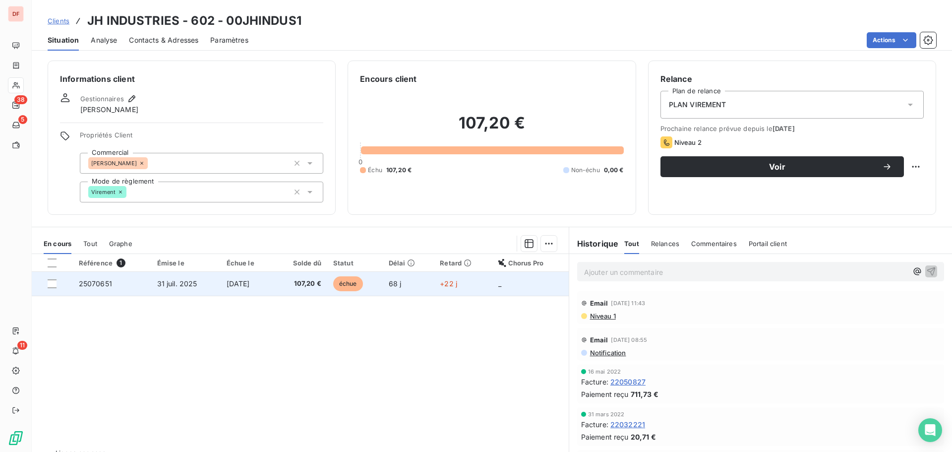
click at [327, 272] on td "107,20 €" at bounding box center [301, 284] width 54 height 24
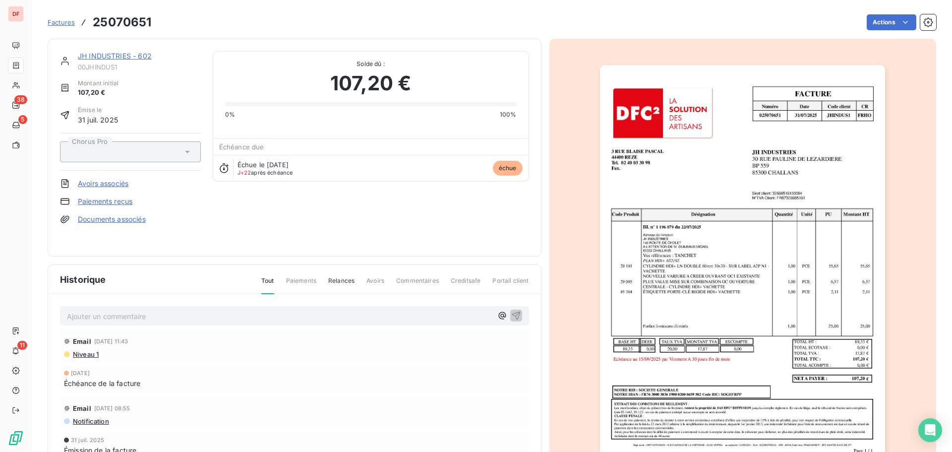
click at [129, 58] on link "JH INDUSTRIES - 602" at bounding box center [115, 56] width 74 height 8
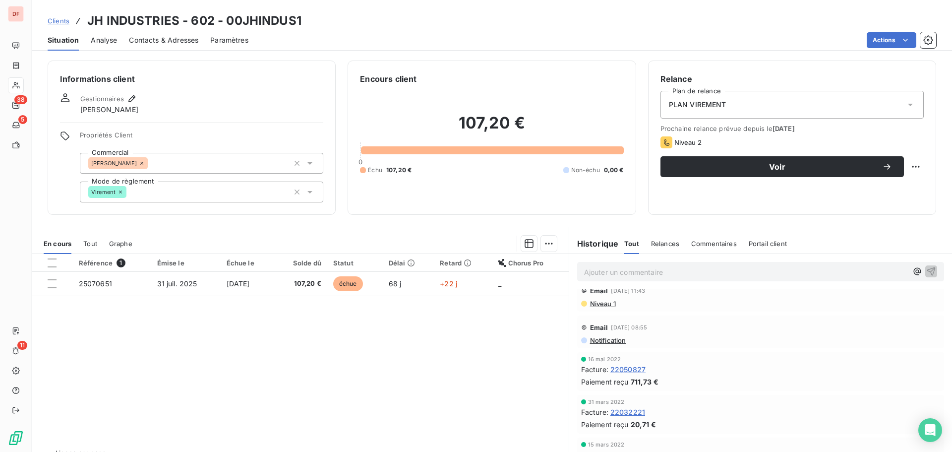
scroll to position [16, 0]
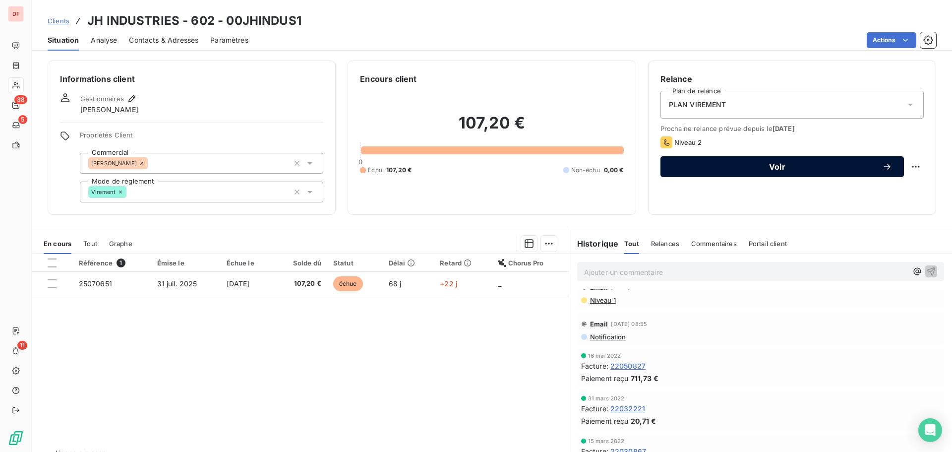
click at [777, 167] on span "Voir" at bounding box center [777, 167] width 210 height 8
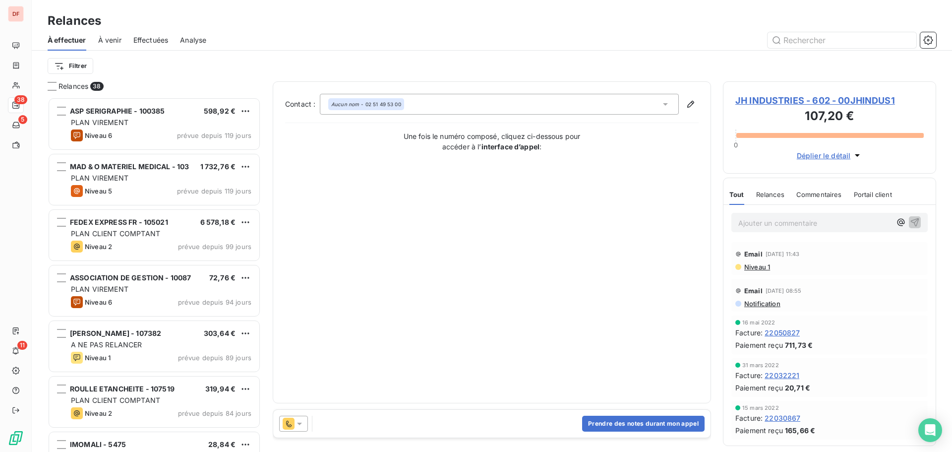
scroll to position [347, 206]
click at [659, 419] on button "Prendre des notes durant mon appel" at bounding box center [643, 423] width 122 height 16
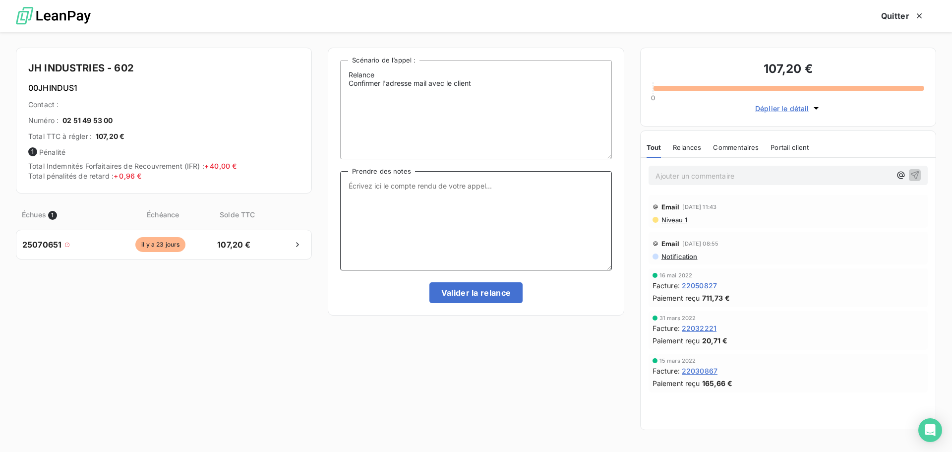
click at [485, 187] on textarea "Prendre des notes" at bounding box center [475, 220] width 271 height 99
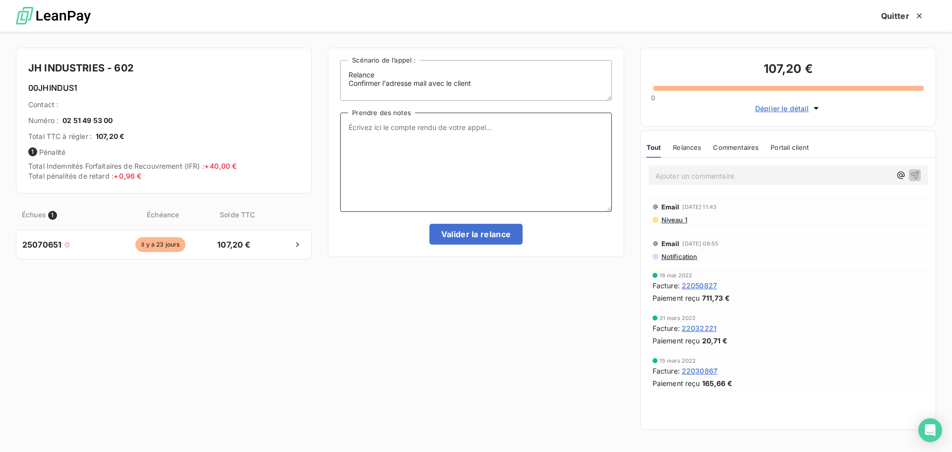
drag, startPoint x: 605, startPoint y: 158, endPoint x: 612, endPoint y: 99, distance: 58.8
click at [612, 99] on div "Relance Confirmer l'adresse mail avec le client Scénario de l’appel : Prendre d…" at bounding box center [476, 152] width 296 height 209
click at [679, 221] on span "Niveau 1" at bounding box center [673, 220] width 27 height 8
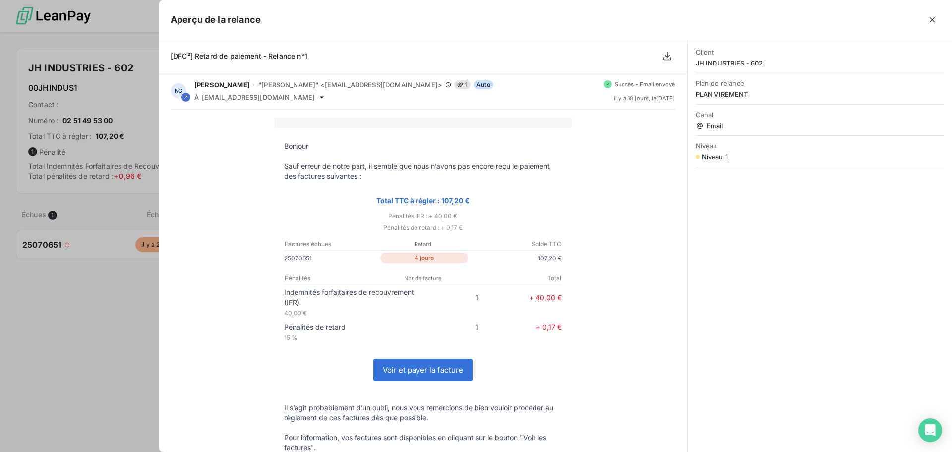
click at [108, 146] on div at bounding box center [476, 226] width 952 height 452
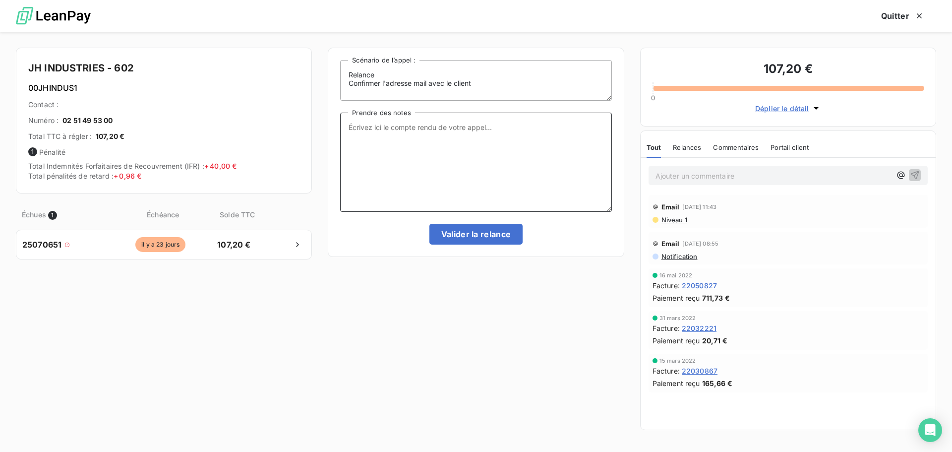
click at [482, 148] on textarea "Prendre des notes" at bounding box center [475, 162] width 271 height 99
click at [730, 185] on div "Ajouter un commentaire ﻿" at bounding box center [787, 175] width 295 height 35
click at [732, 181] on p "Ajouter un commentaire ﻿" at bounding box center [772, 176] width 235 height 12
click at [894, 20] on button "Quitter" at bounding box center [902, 15] width 67 height 21
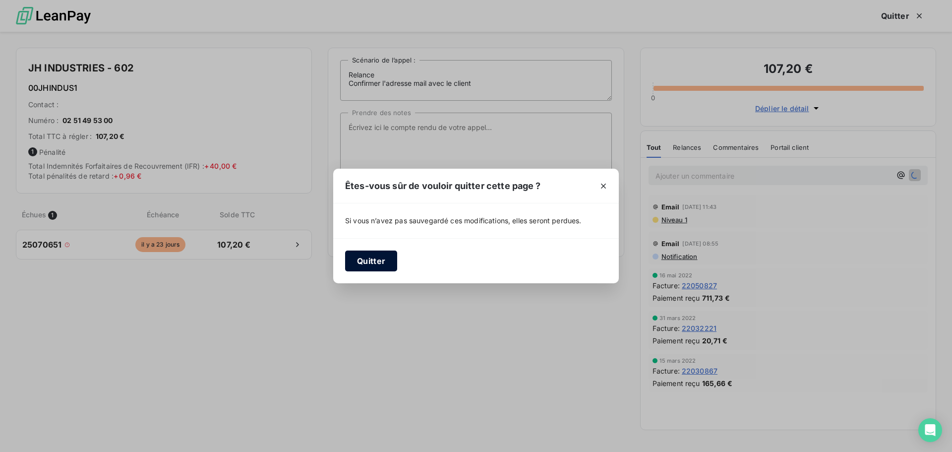
click at [360, 259] on button "Quitter" at bounding box center [371, 260] width 52 height 21
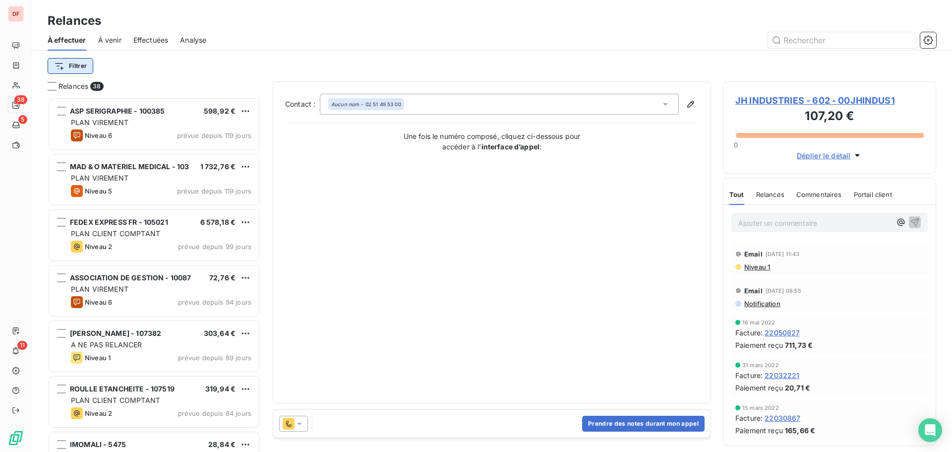
click at [67, 72] on html "DF 38 5 11 Relances À effectuer À venir Effectuées Analyse Filtrer Relances 38 …" at bounding box center [476, 226] width 952 height 452
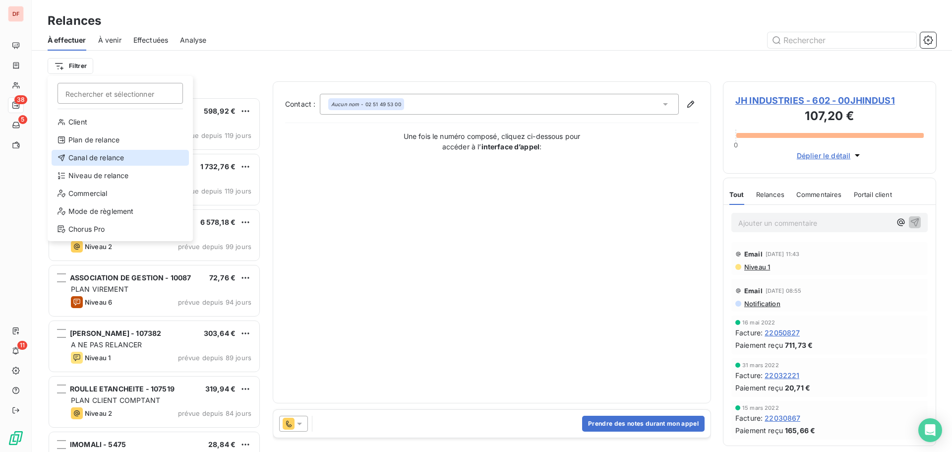
click at [118, 155] on div "Canal de relance" at bounding box center [120, 158] width 137 height 16
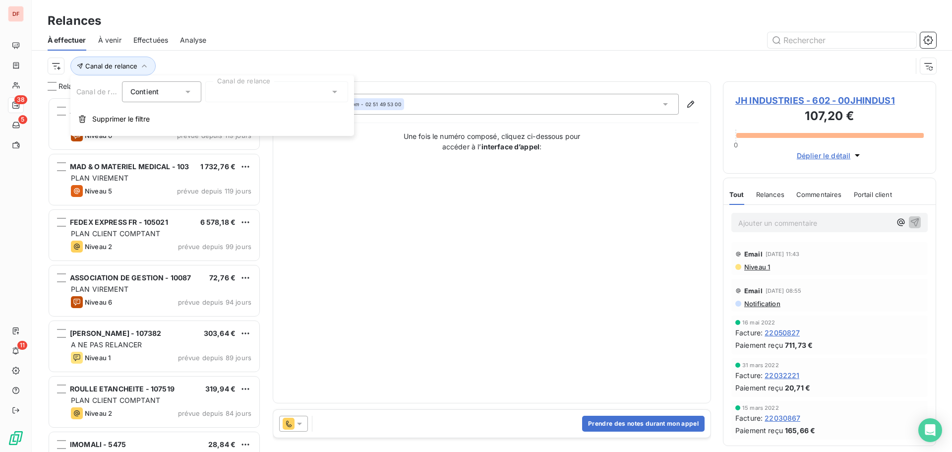
click at [289, 84] on div at bounding box center [276, 91] width 143 height 21
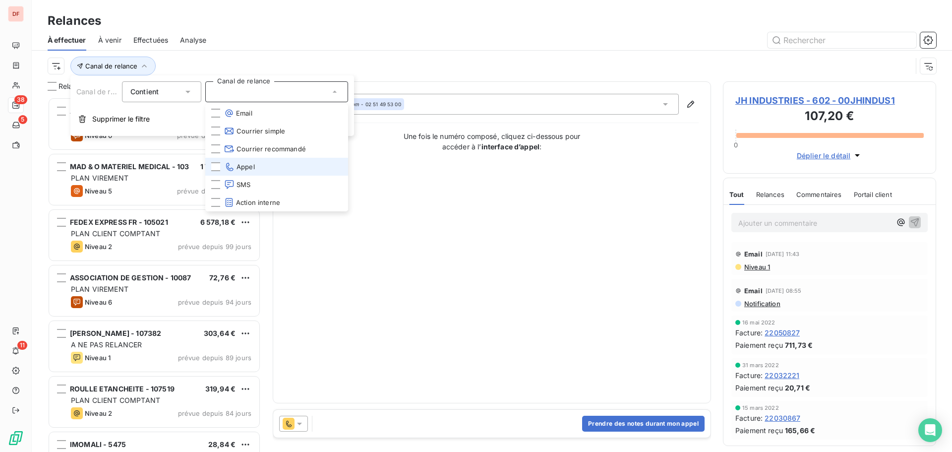
click at [251, 171] on span "Appel" at bounding box center [239, 167] width 31 height 10
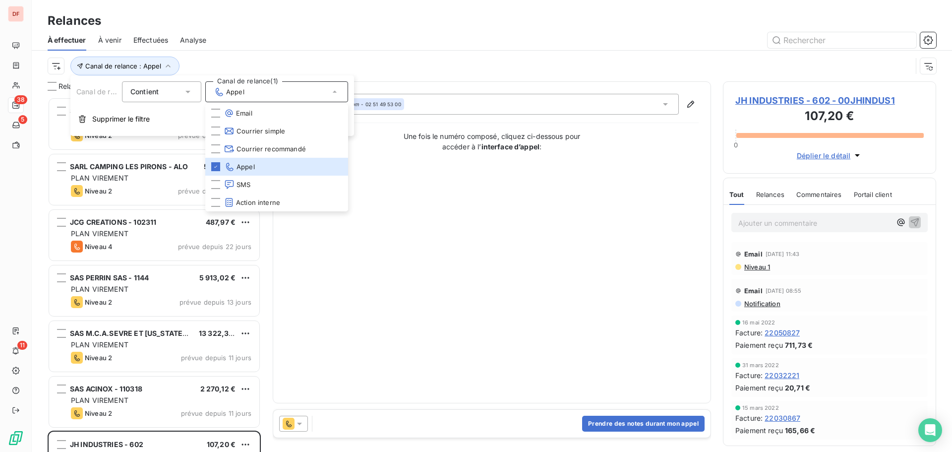
click at [420, 70] on div "Canal de relance : Appel" at bounding box center [480, 66] width 864 height 19
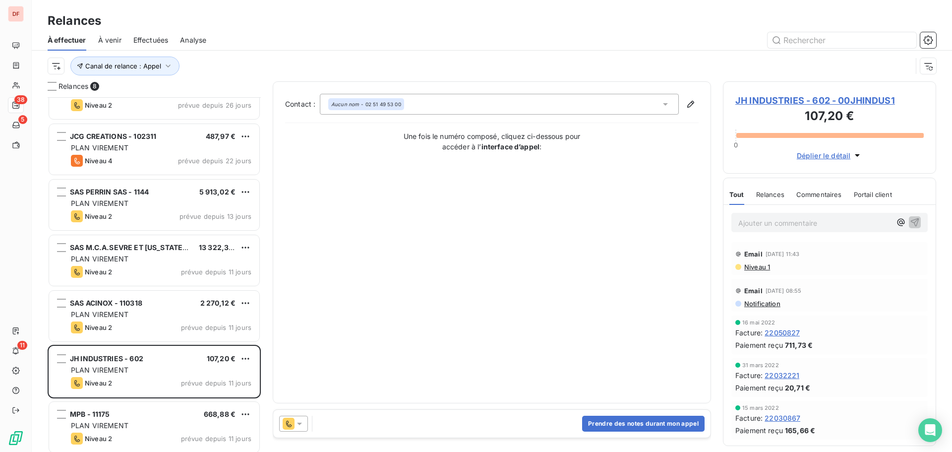
scroll to position [90, 0]
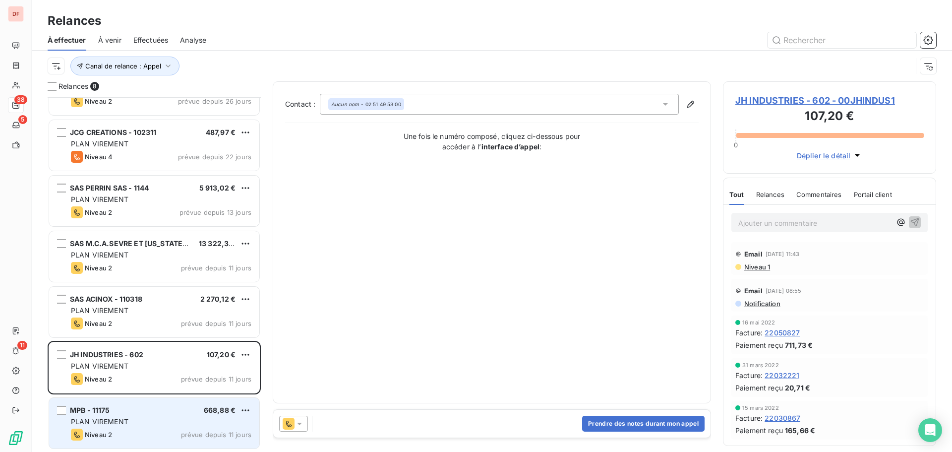
click at [141, 417] on div "PLAN VIREMENT" at bounding box center [161, 421] width 180 height 10
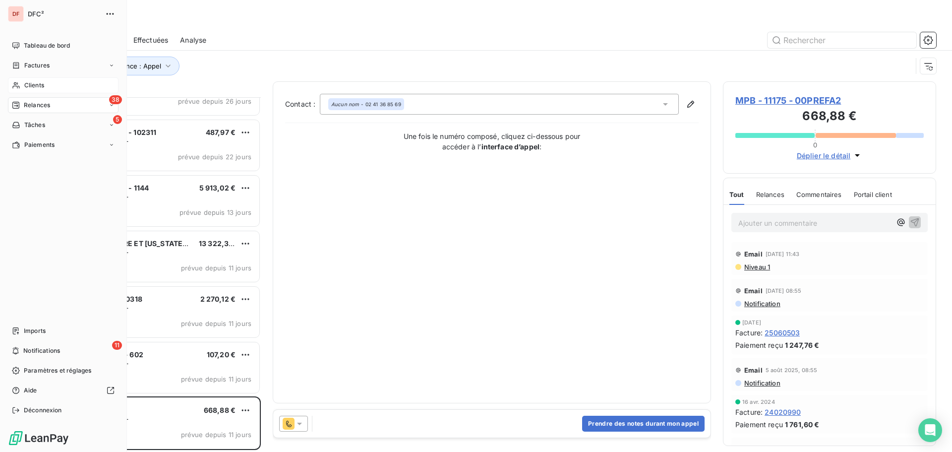
click at [42, 83] on span "Clients" at bounding box center [34, 85] width 20 height 9
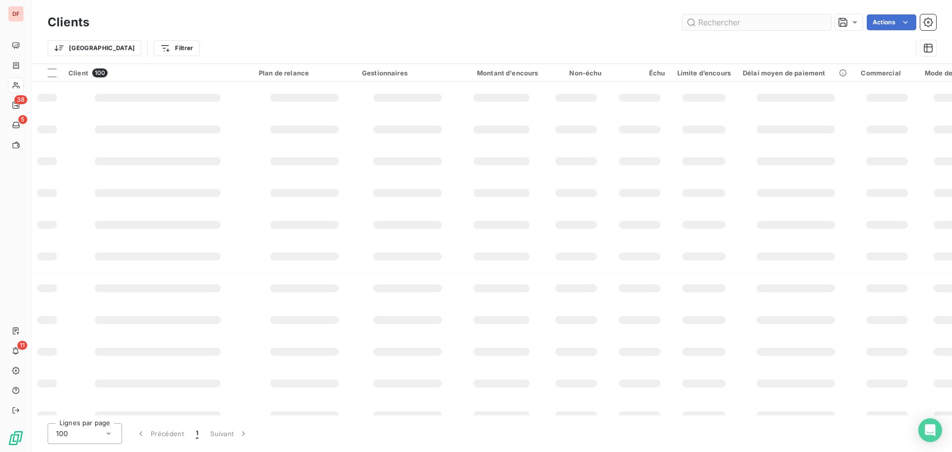
click at [727, 26] on input "text" at bounding box center [756, 22] width 149 height 16
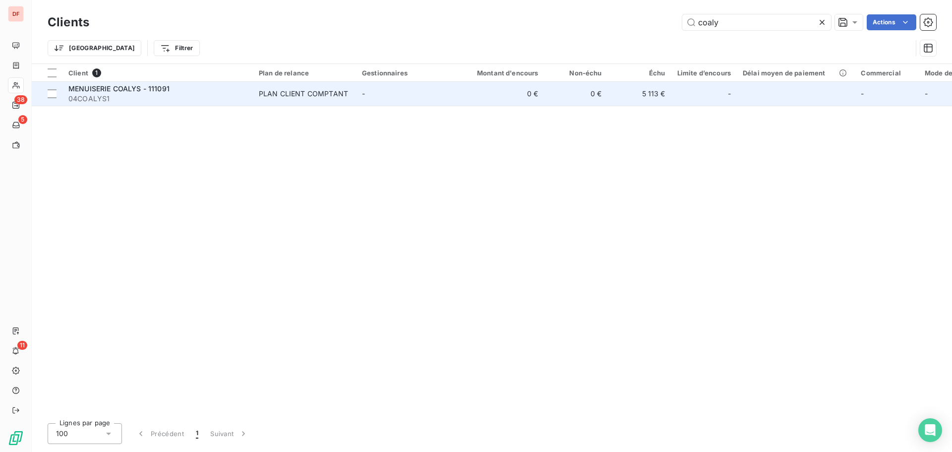
type input "coaly"
click at [538, 93] on td "0 €" at bounding box center [501, 94] width 85 height 24
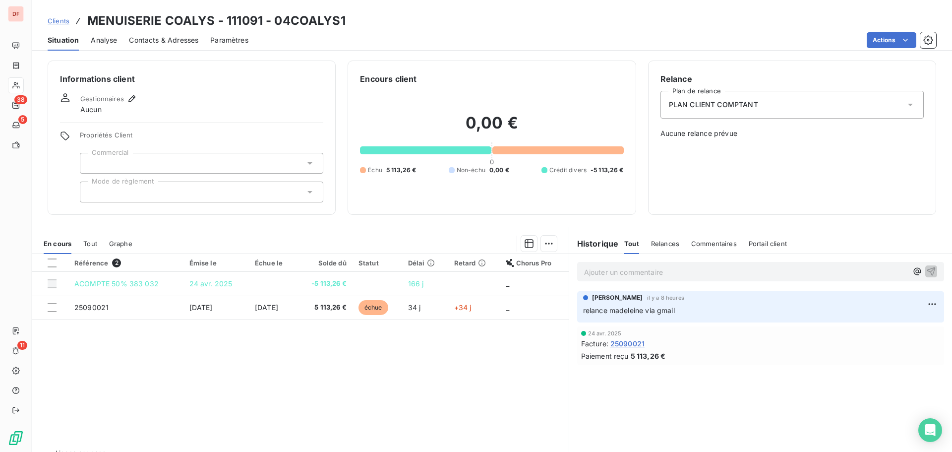
click at [642, 273] on p "Ajouter un commentaire ﻿" at bounding box center [745, 272] width 323 height 12
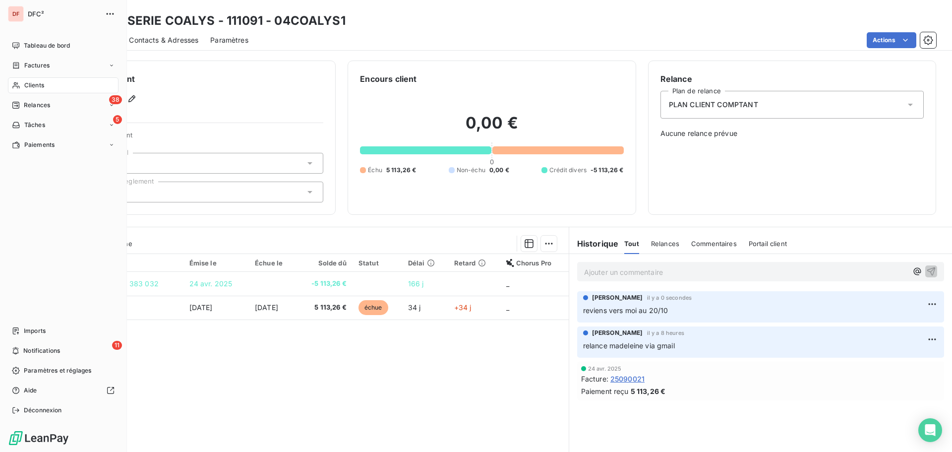
click at [31, 95] on nav "Tableau de bord Factures Clients 38 Relances 5 Tâches Paiements" at bounding box center [63, 95] width 111 height 115
click at [31, 88] on span "Clients" at bounding box center [34, 85] width 20 height 9
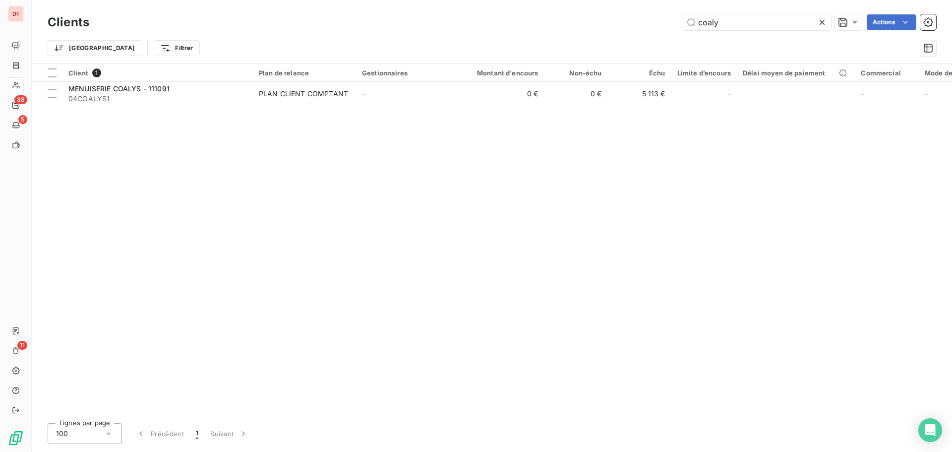
drag, startPoint x: 788, startPoint y: 28, endPoint x: 367, endPoint y: 11, distance: 421.7
click at [410, 13] on div "Clients coaly Actions" at bounding box center [492, 22] width 888 height 21
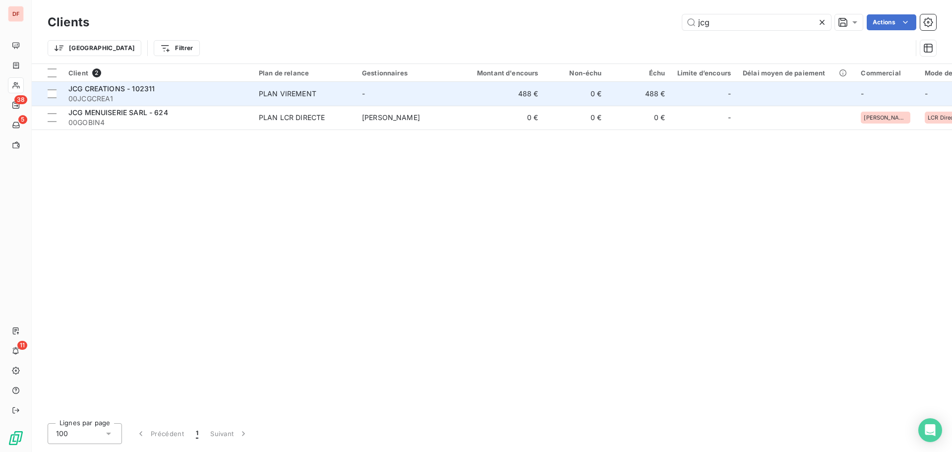
type input "jcg"
click at [407, 89] on td "-" at bounding box center [407, 94] width 103 height 24
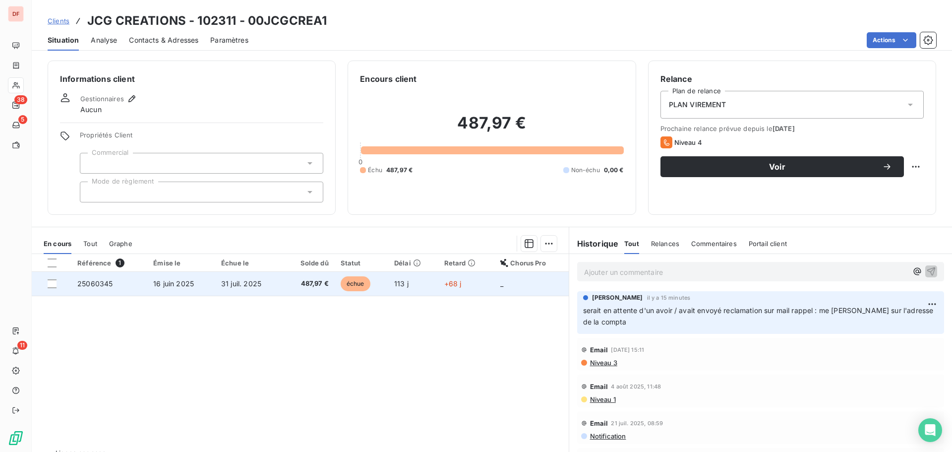
click at [373, 286] on td "échue" at bounding box center [362, 284] width 54 height 24
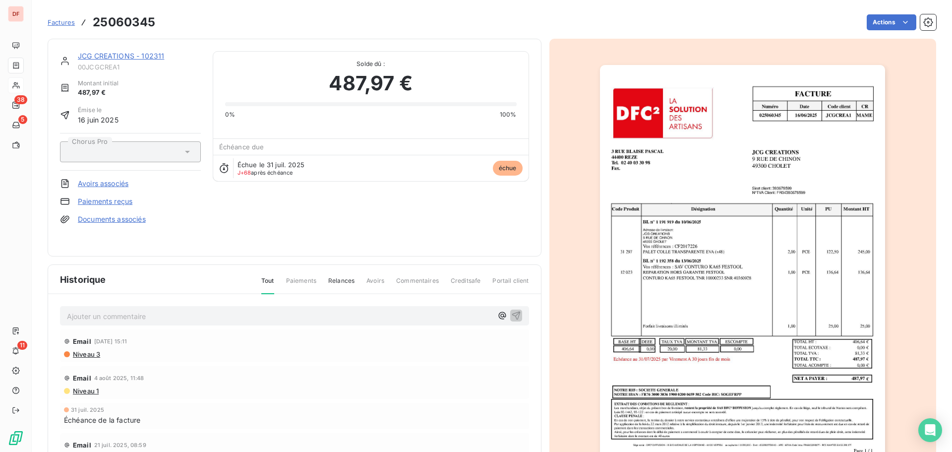
click at [680, 299] on img "button" at bounding box center [742, 267] width 285 height 404
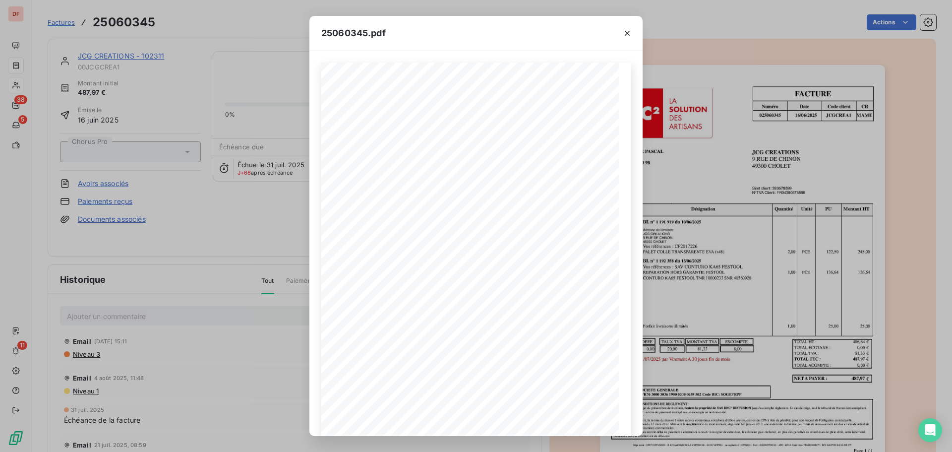
click at [169, 207] on div "25060345.pdf FACTURE Numéro Date Code client CR 025060345 [DATE] JCGCREA 1 MAME…" at bounding box center [476, 226] width 952 height 452
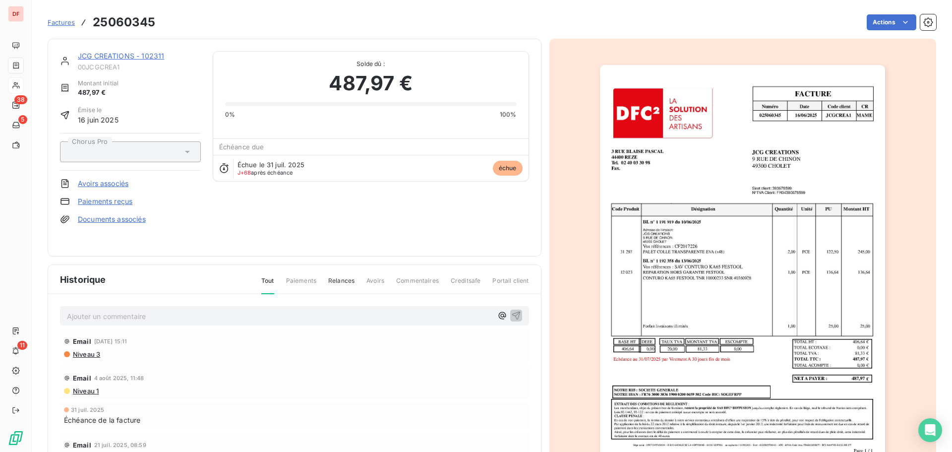
click at [152, 320] on p "Ajouter un commentaire ﻿" at bounding box center [279, 316] width 425 height 12
